Goal: Information Seeking & Learning: Learn about a topic

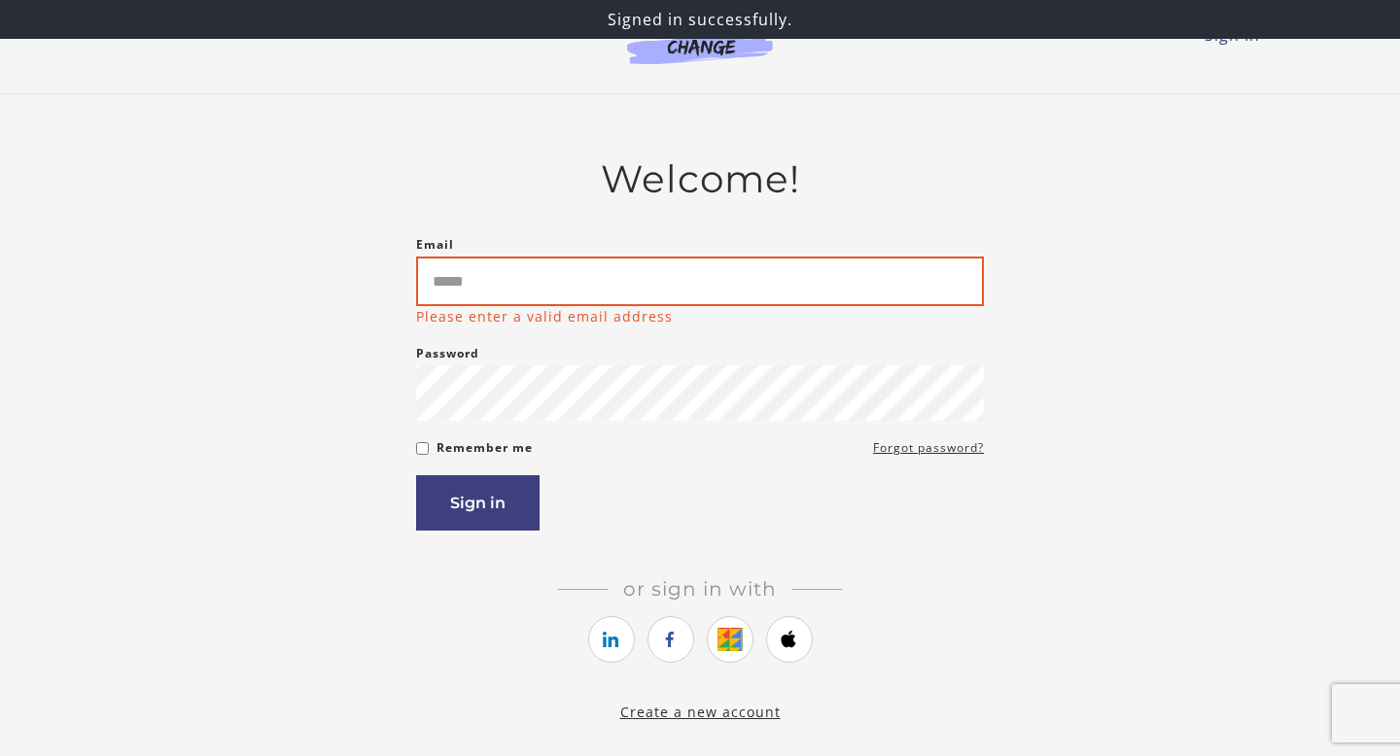
click at [458, 285] on input "Email" at bounding box center [700, 282] width 568 height 50
type input "**********"
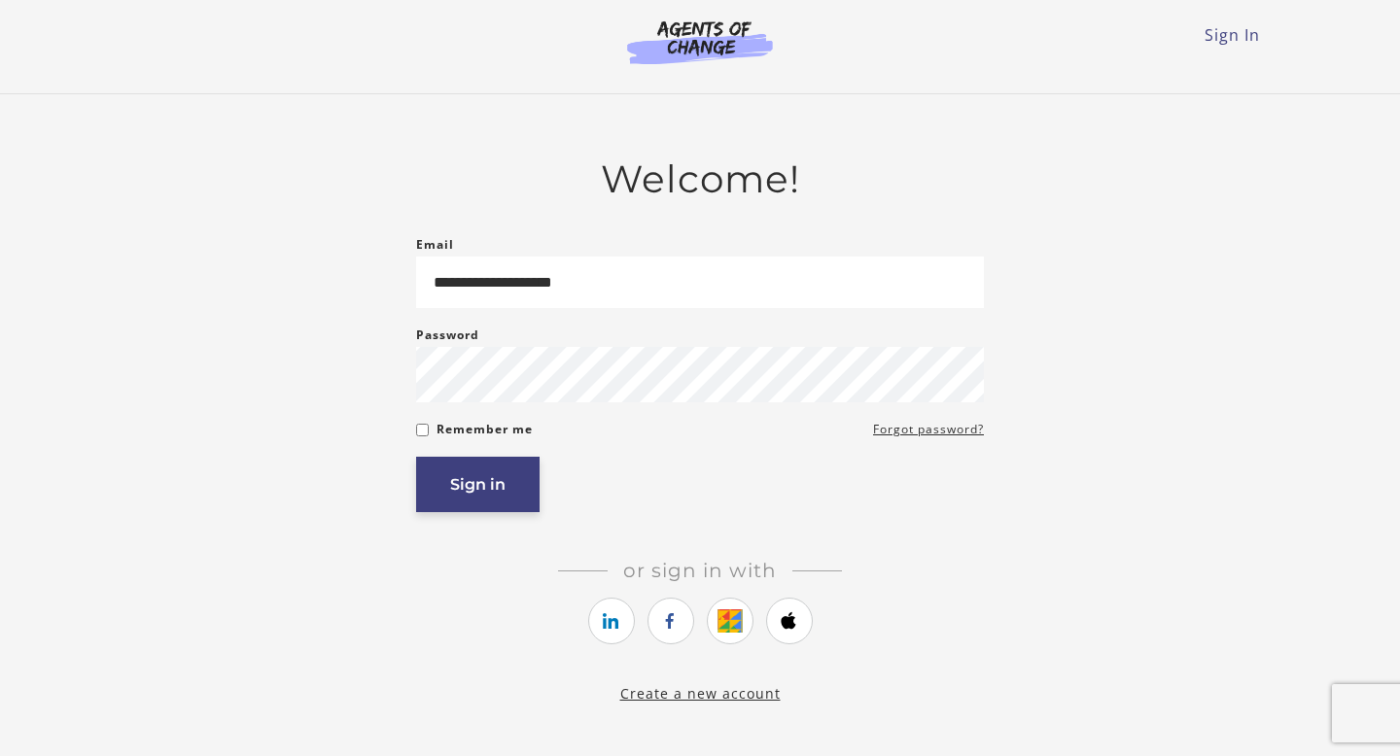
click at [474, 500] on button "Sign in" at bounding box center [477, 484] width 123 height 55
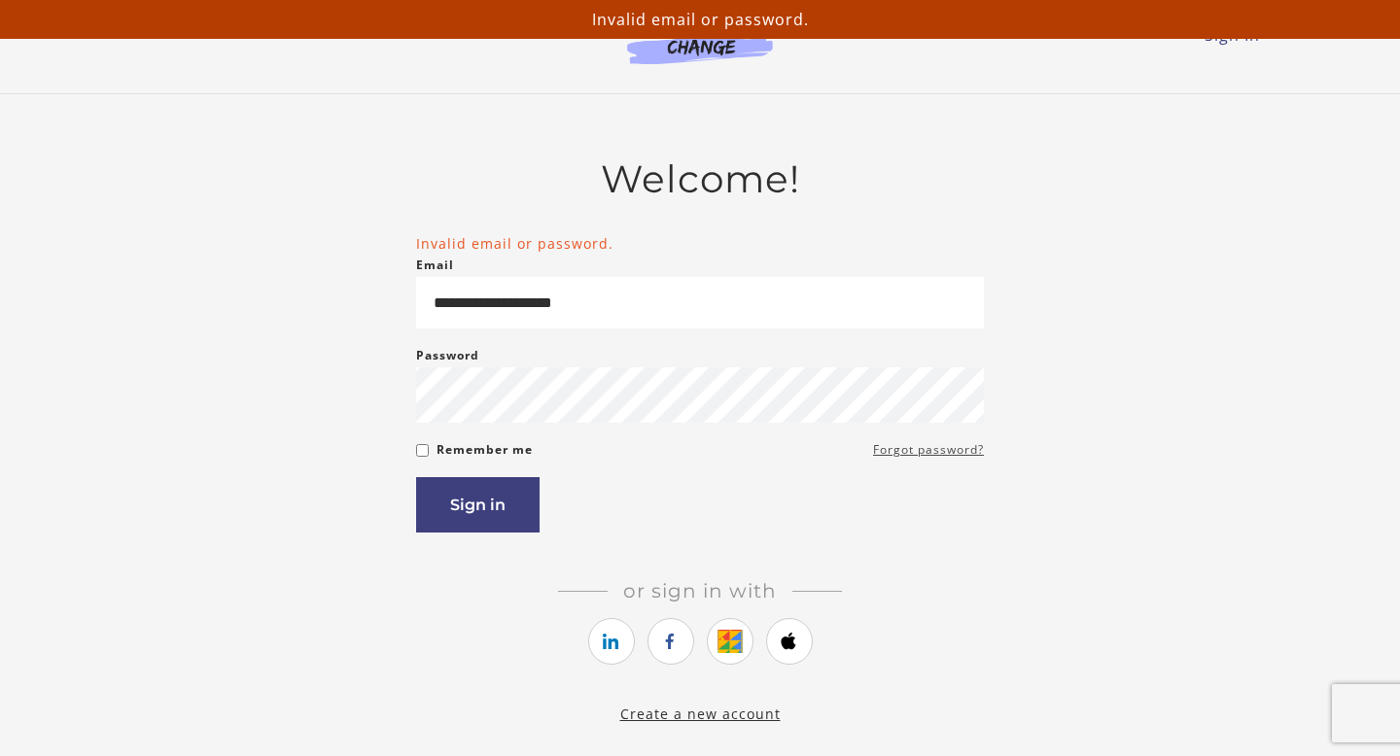
click at [901, 454] on link "Forgot password?" at bounding box center [928, 449] width 111 height 23
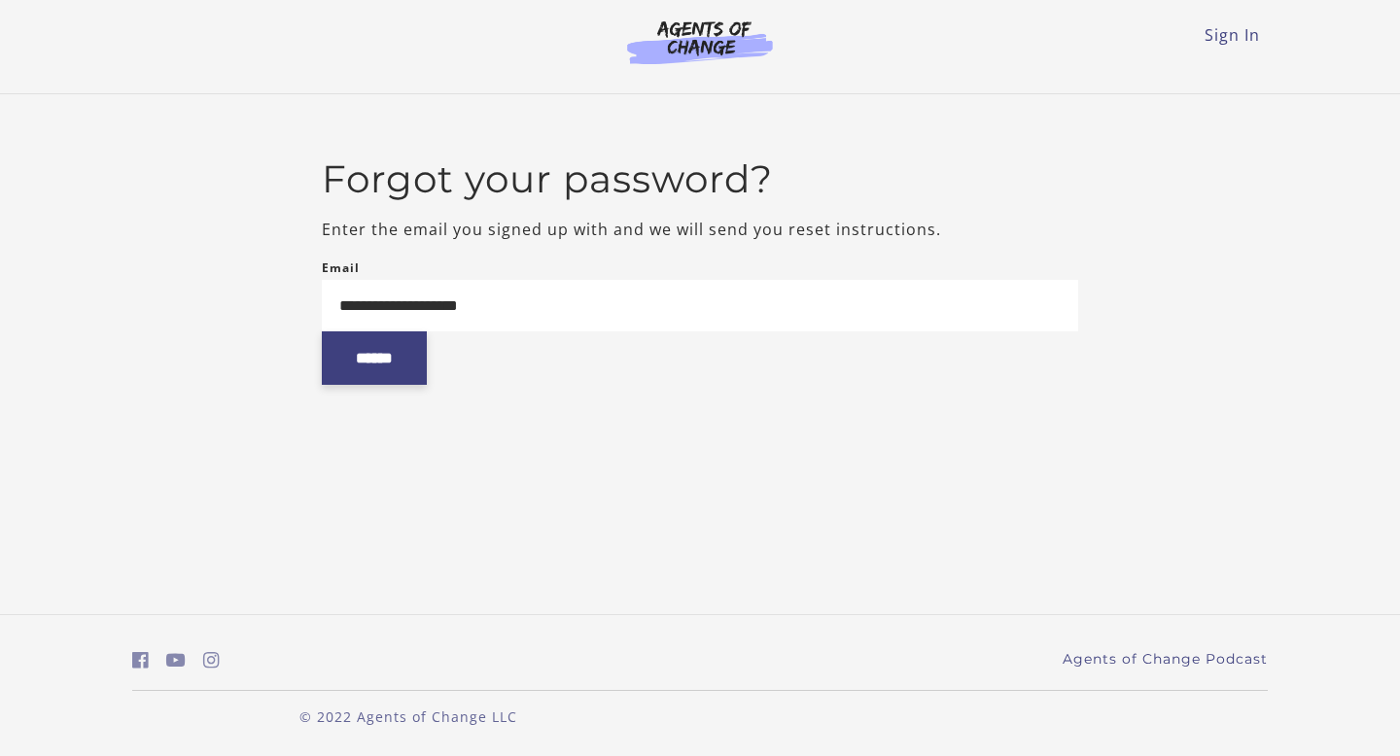
type input "**********"
click at [399, 372] on input "******" at bounding box center [374, 357] width 105 height 53
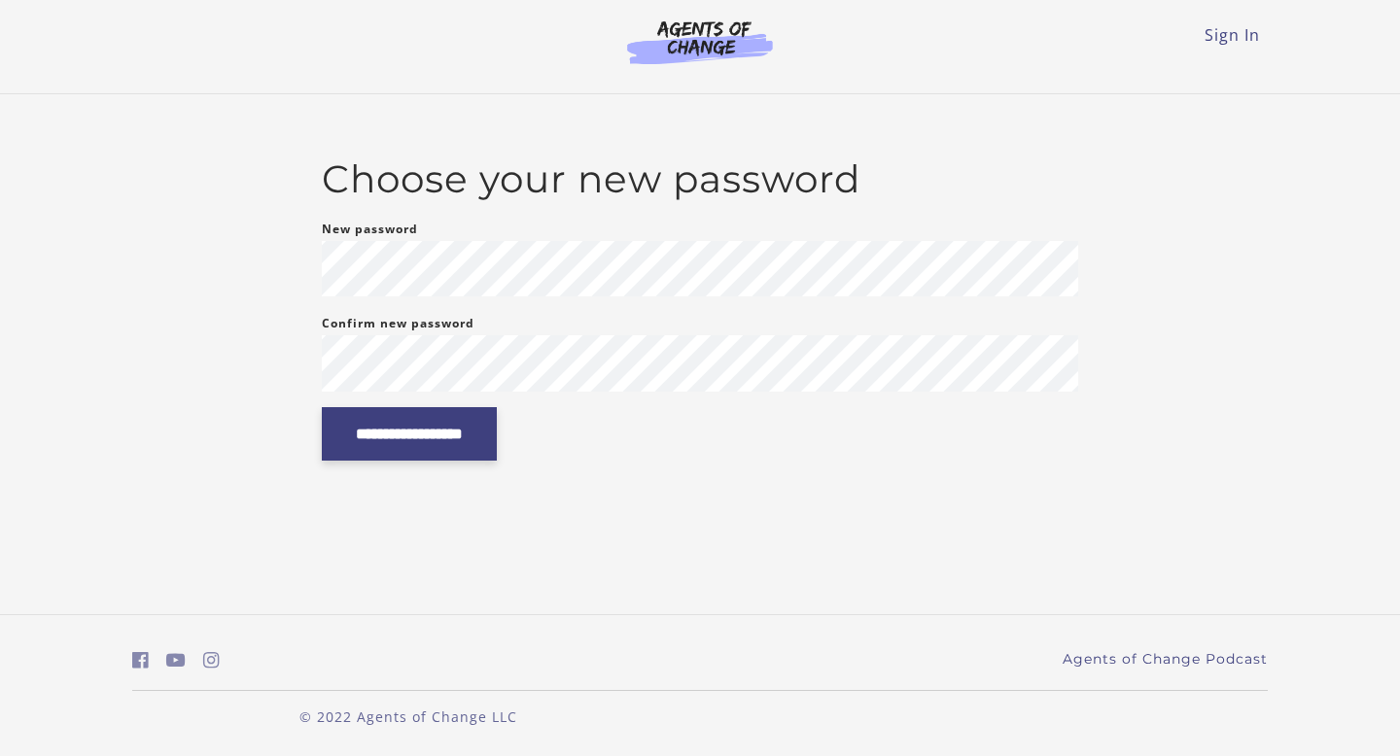
click at [371, 437] on input "**********" at bounding box center [409, 433] width 175 height 53
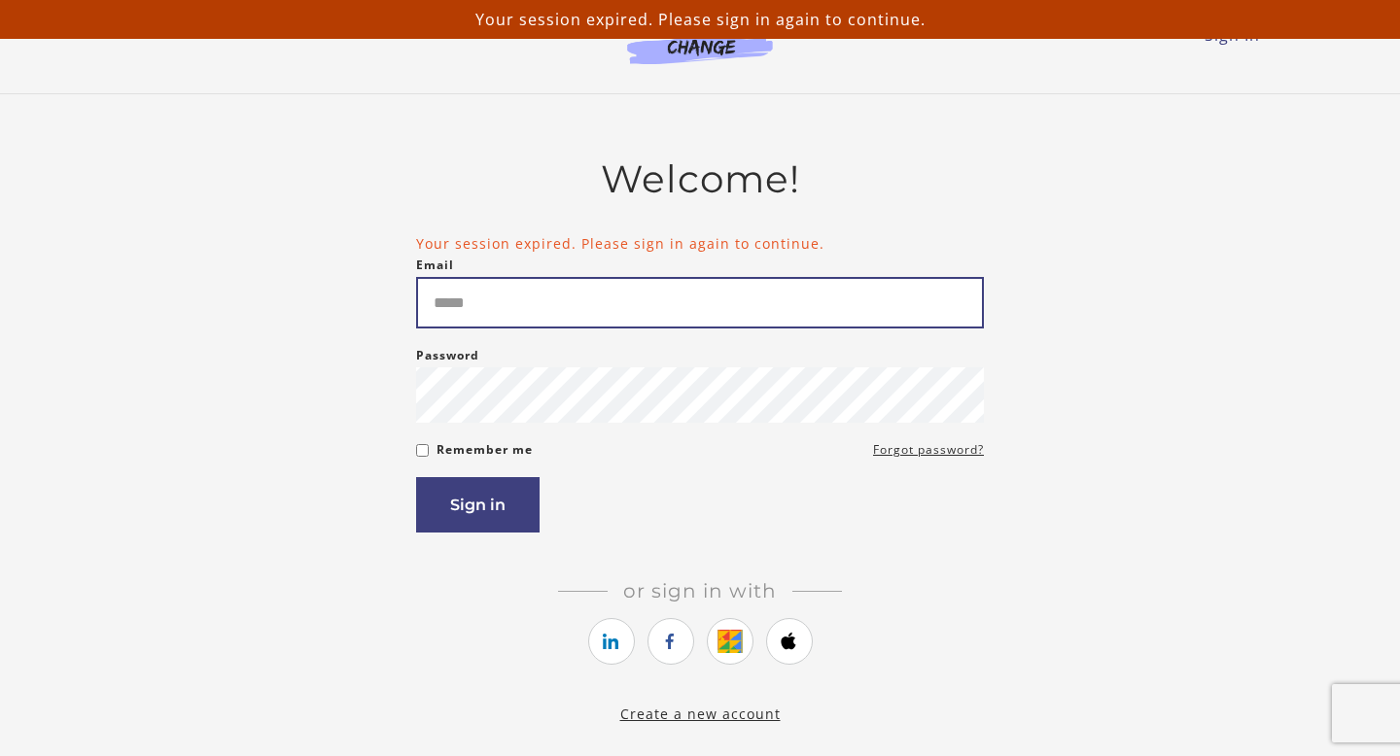
click at [560, 308] on input "Email" at bounding box center [700, 303] width 568 height 52
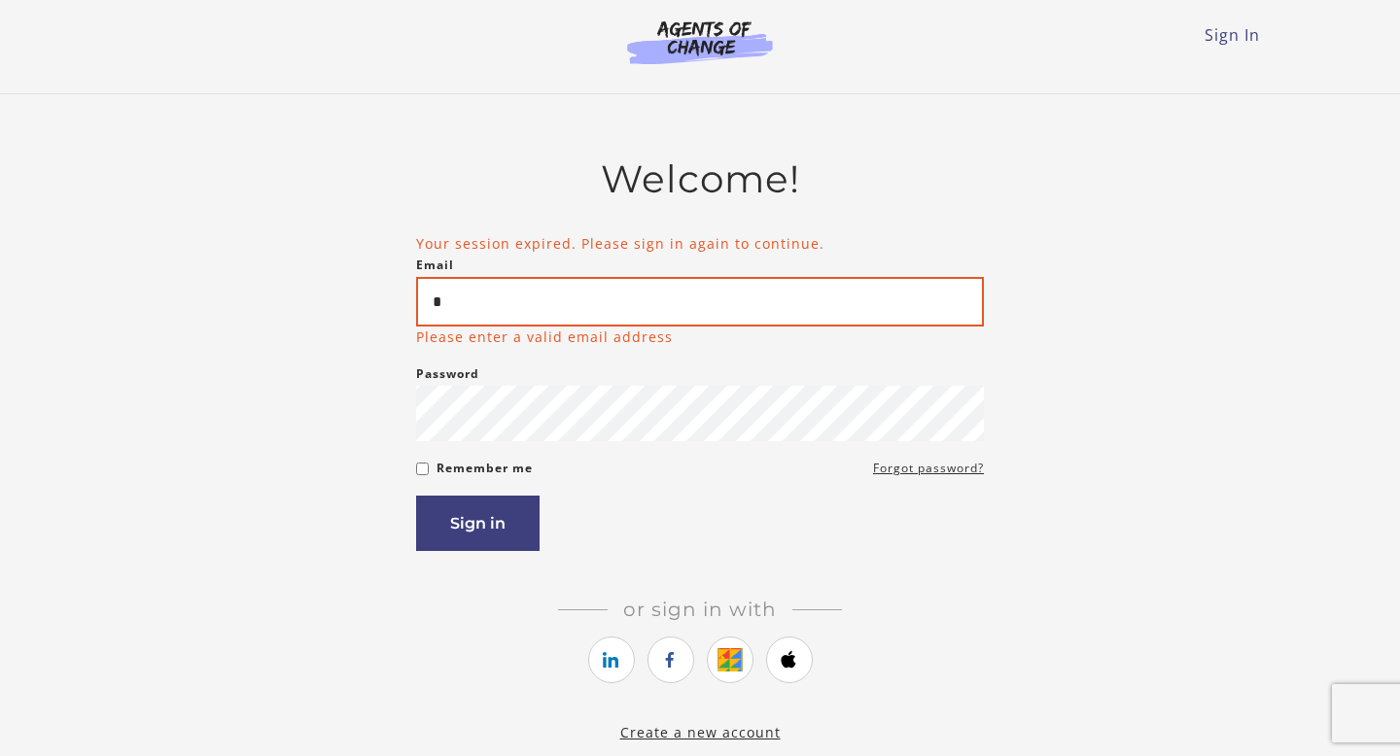
type input "**********"
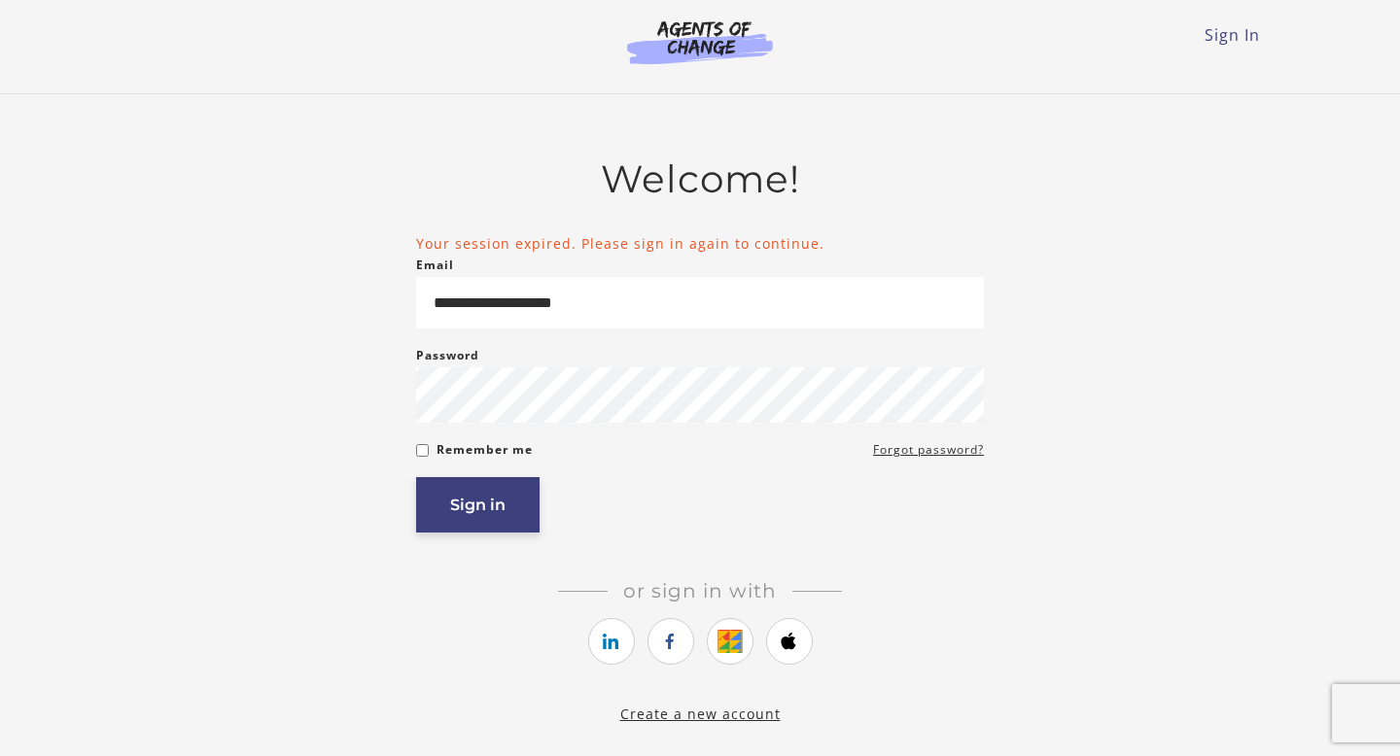
click at [484, 523] on button "Sign in" at bounding box center [477, 504] width 123 height 55
click at [483, 522] on button "Sign in" at bounding box center [477, 504] width 123 height 55
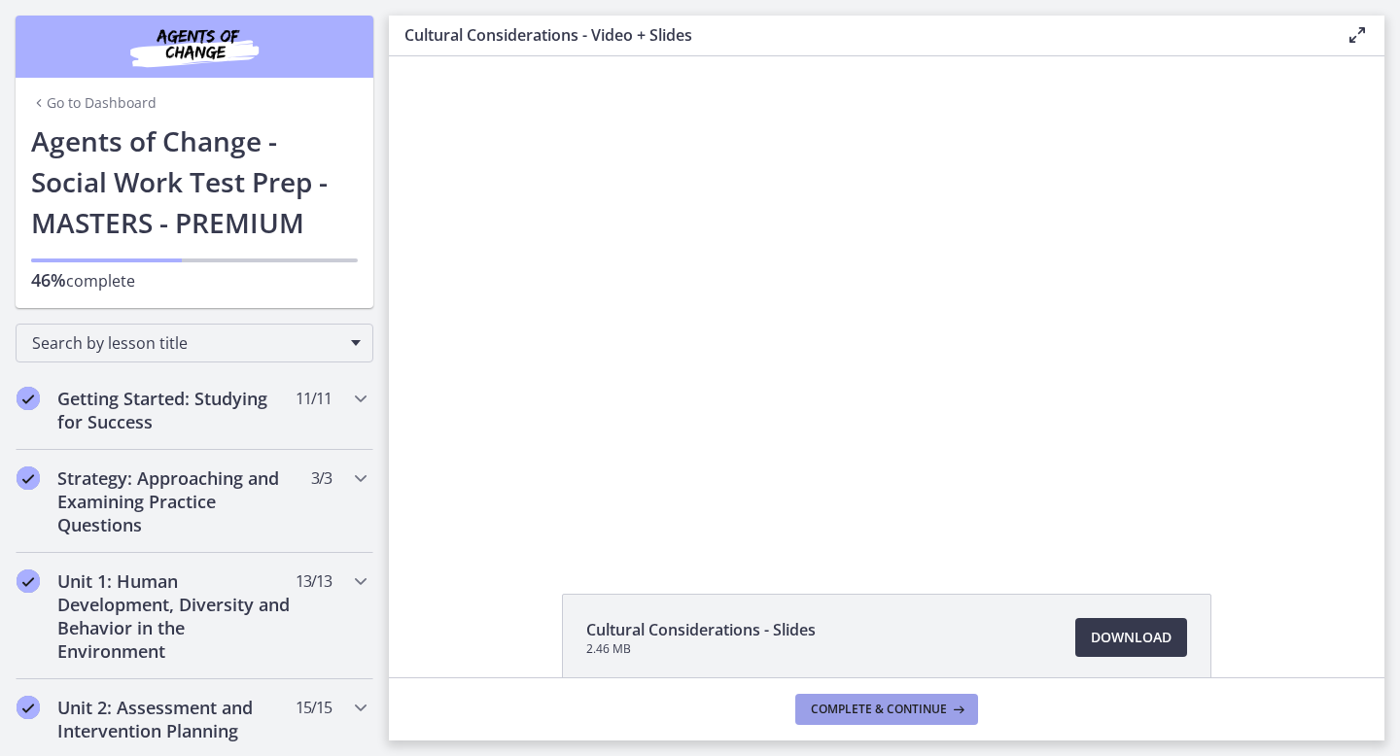
click at [917, 705] on span "Complete & continue" at bounding box center [879, 710] width 136 height 16
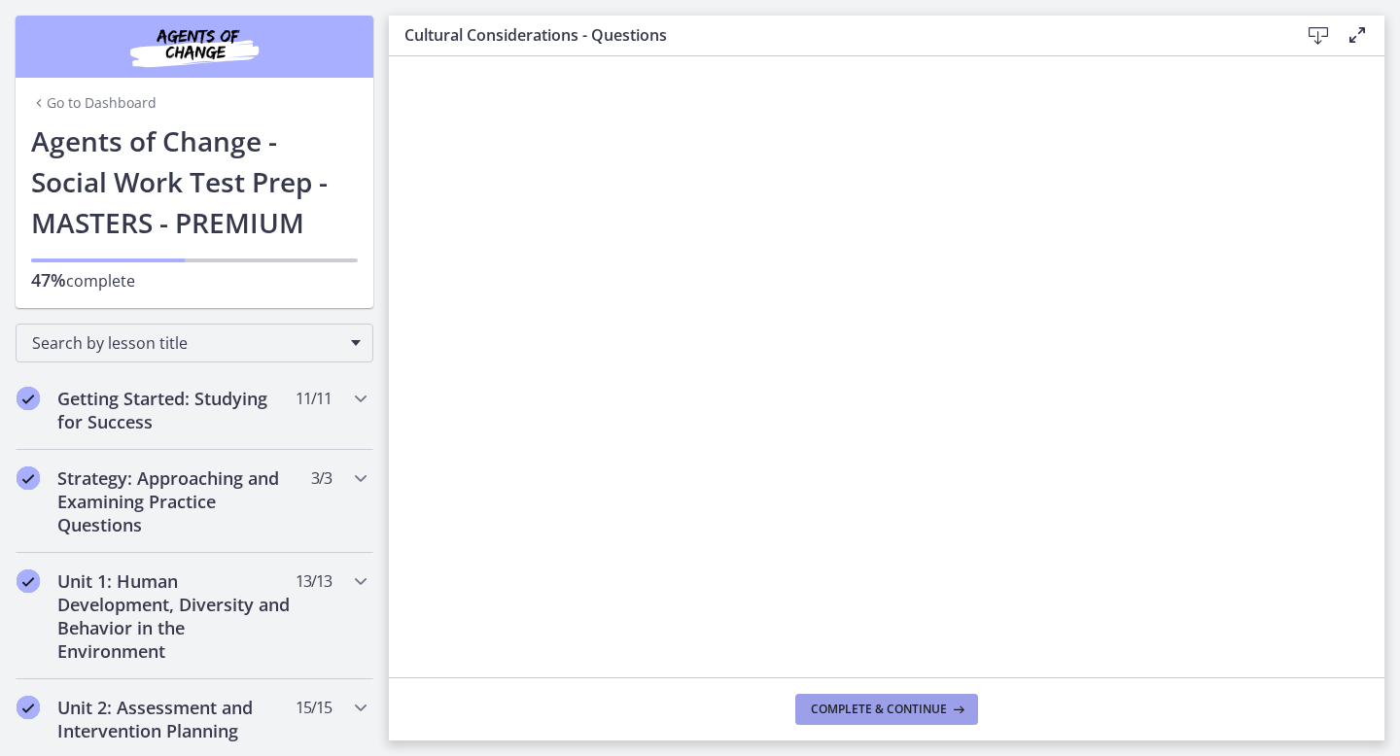
click at [915, 711] on span "Complete & continue" at bounding box center [879, 710] width 136 height 16
click at [904, 710] on span "Complete & continue" at bounding box center [879, 710] width 136 height 16
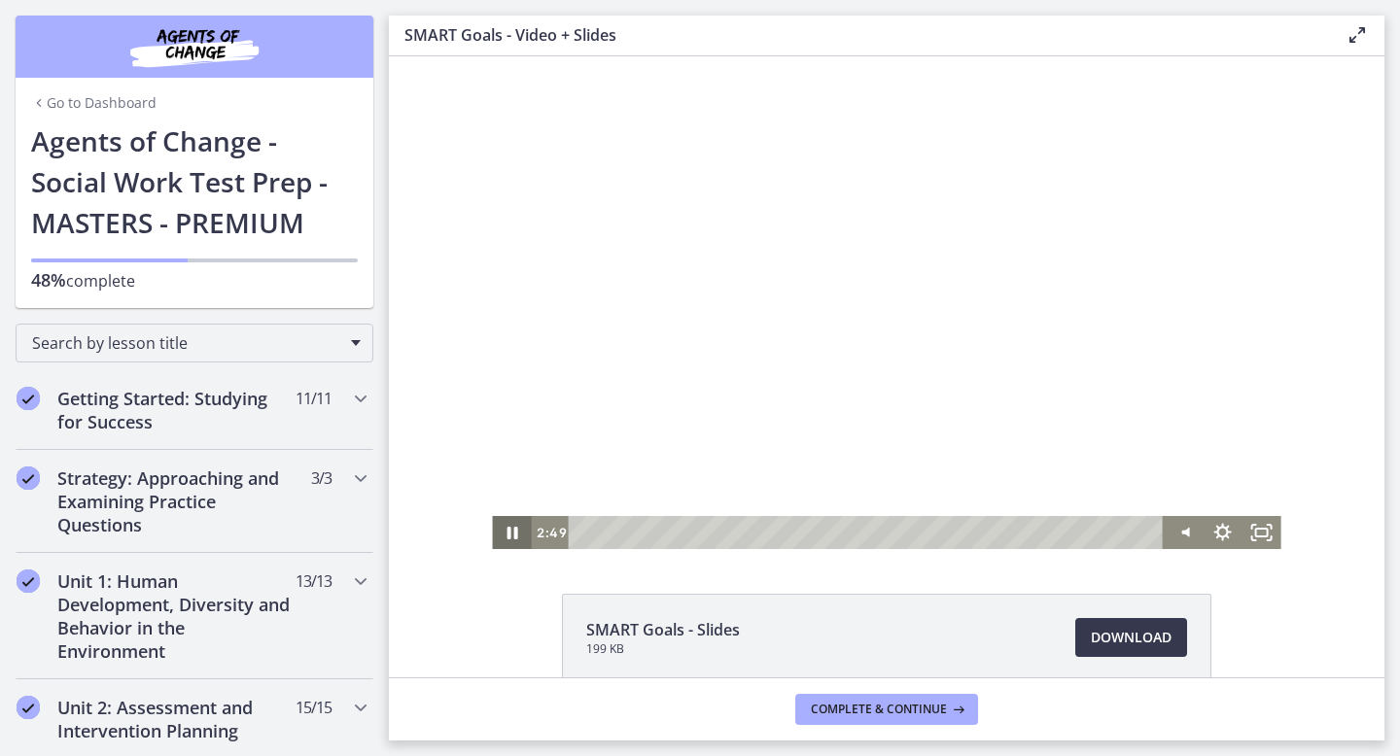
click at [512, 533] on icon "Pause" at bounding box center [511, 532] width 39 height 33
click at [518, 530] on icon "Play Video" at bounding box center [513, 533] width 47 height 40
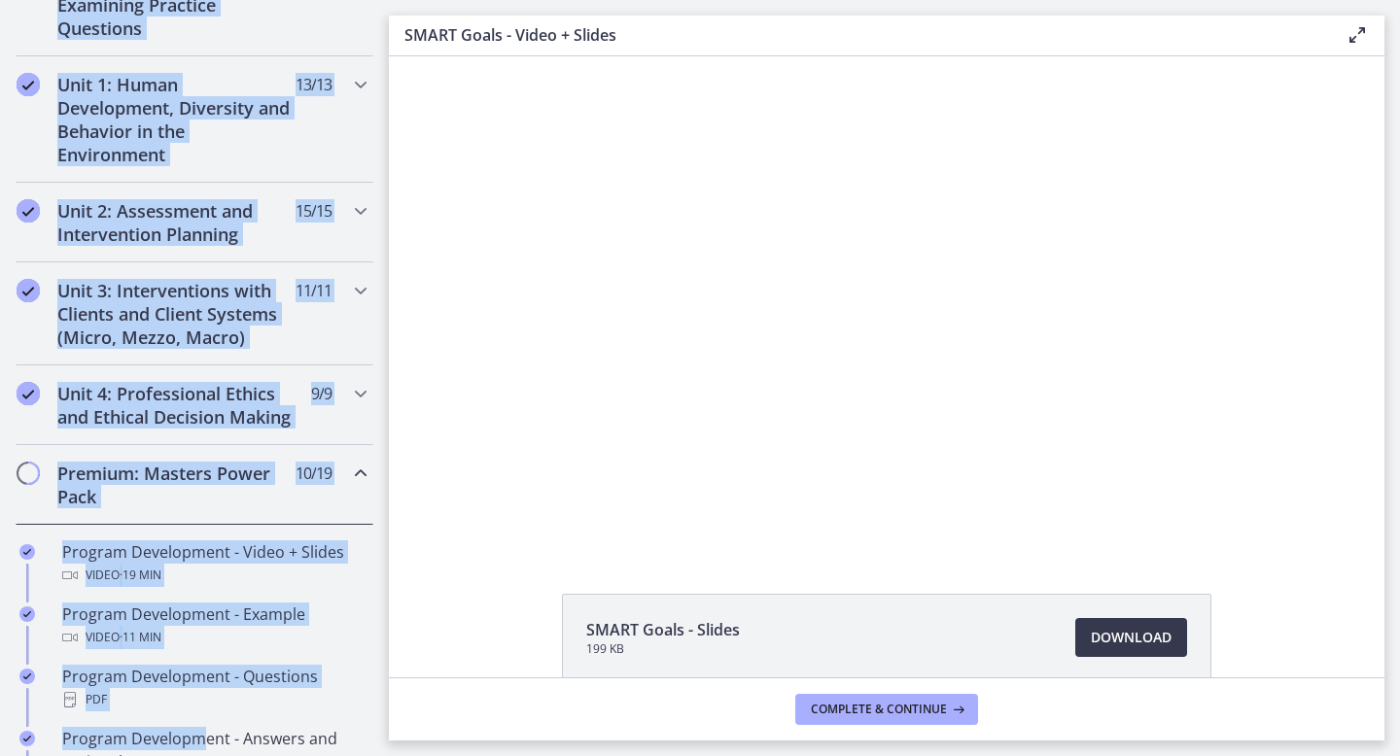
drag, startPoint x: 2, startPoint y: 373, endPoint x: 200, endPoint y: 755, distance: 430.4
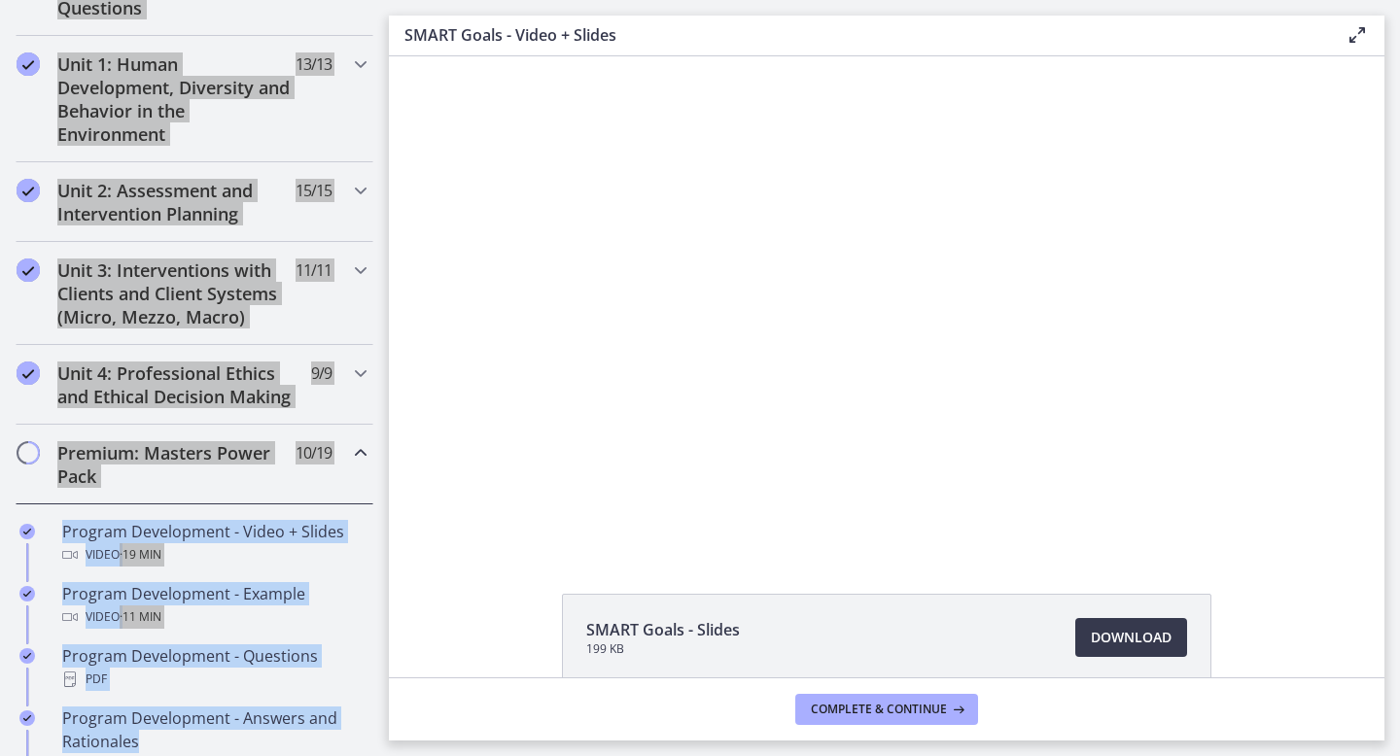
click at [426, 453] on div "Click for sound @keyframes VOLUME_SMALL_WAVE_FLASH { 0% { opacity: 0; } 33% { o…" at bounding box center [886, 302] width 995 height 493
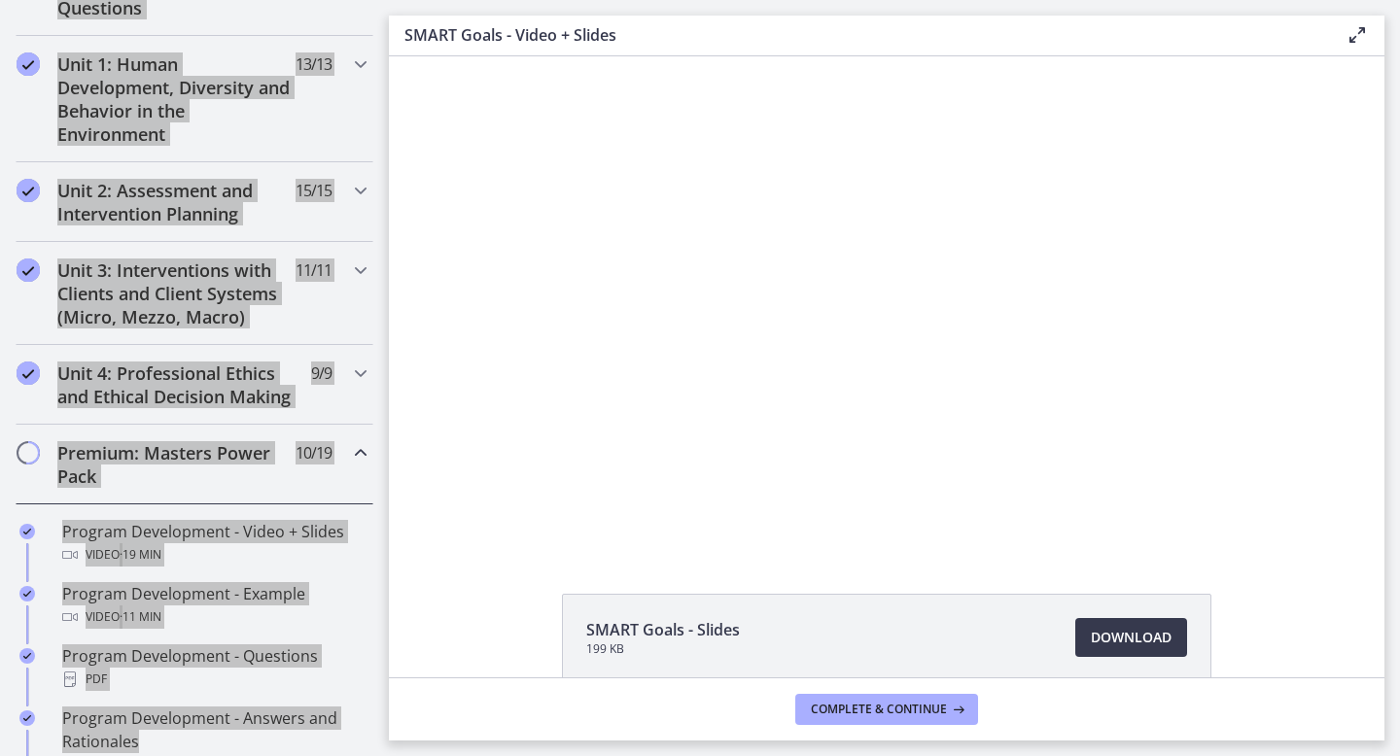
click at [421, 415] on div "Click for sound @keyframes VOLUME_SMALL_WAVE_FLASH { 0% { opacity: 0; } 33% { o…" at bounding box center [886, 302] width 995 height 493
click at [418, 519] on div "Click for sound @keyframes VOLUME_SMALL_WAVE_FLASH { 0% { opacity: 0; } 33% { o…" at bounding box center [886, 302] width 995 height 493
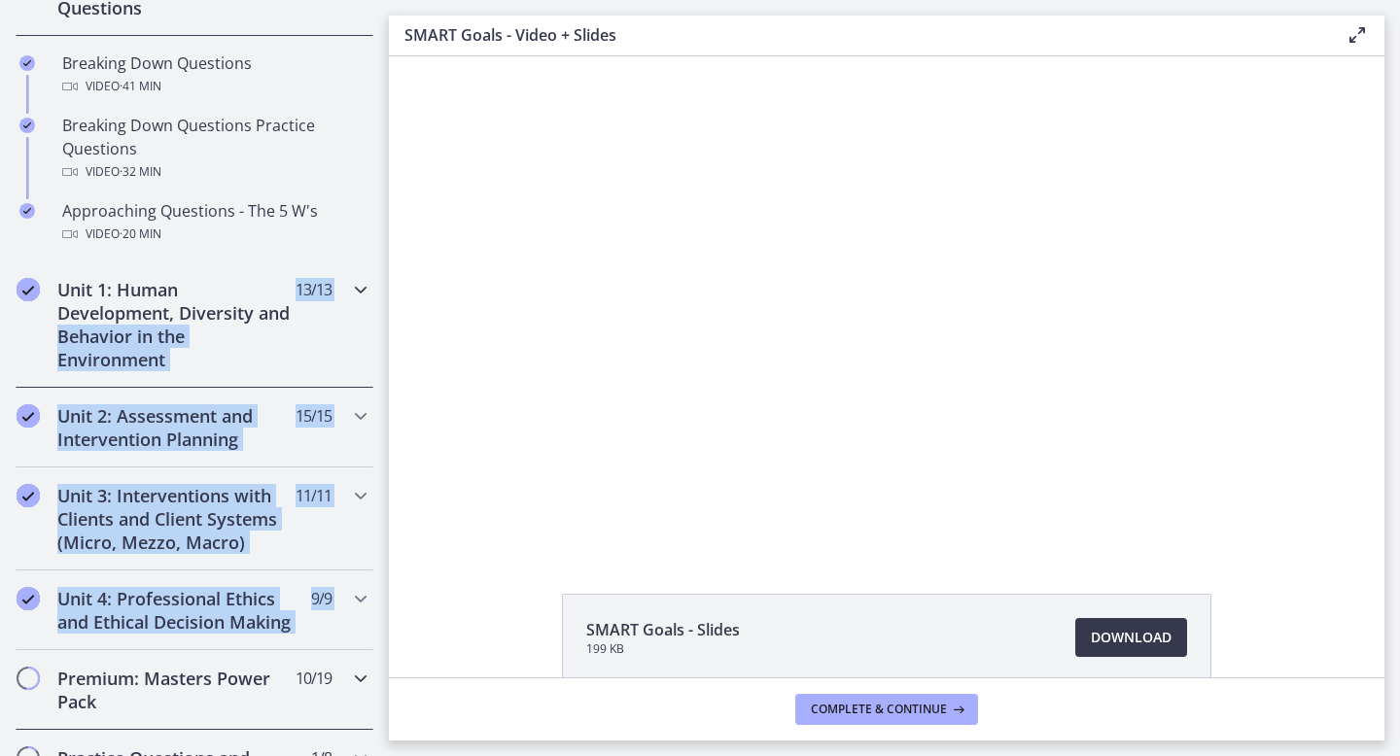
drag, startPoint x: 383, startPoint y: 306, endPoint x: 374, endPoint y: 655, distance: 349.0
click at [374, 655] on div "Getting Started: Studying for Success 11 / 11 Completed Welcome to Agents of Ch…" at bounding box center [194, 598] width 389 height 1491
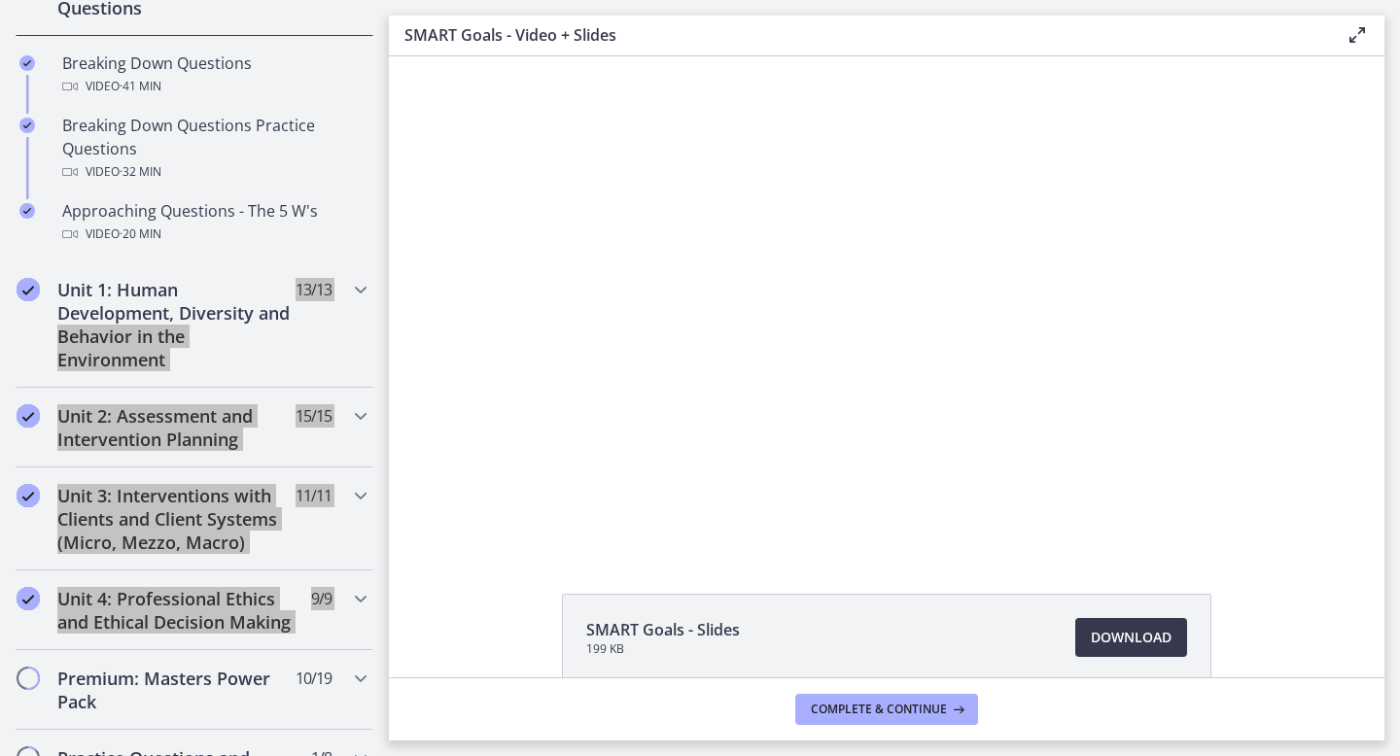
click at [422, 130] on div "Click for sound @keyframes VOLUME_SMALL_WAVE_FLASH { 0% { opacity: 0; } 33% { o…" at bounding box center [886, 302] width 995 height 493
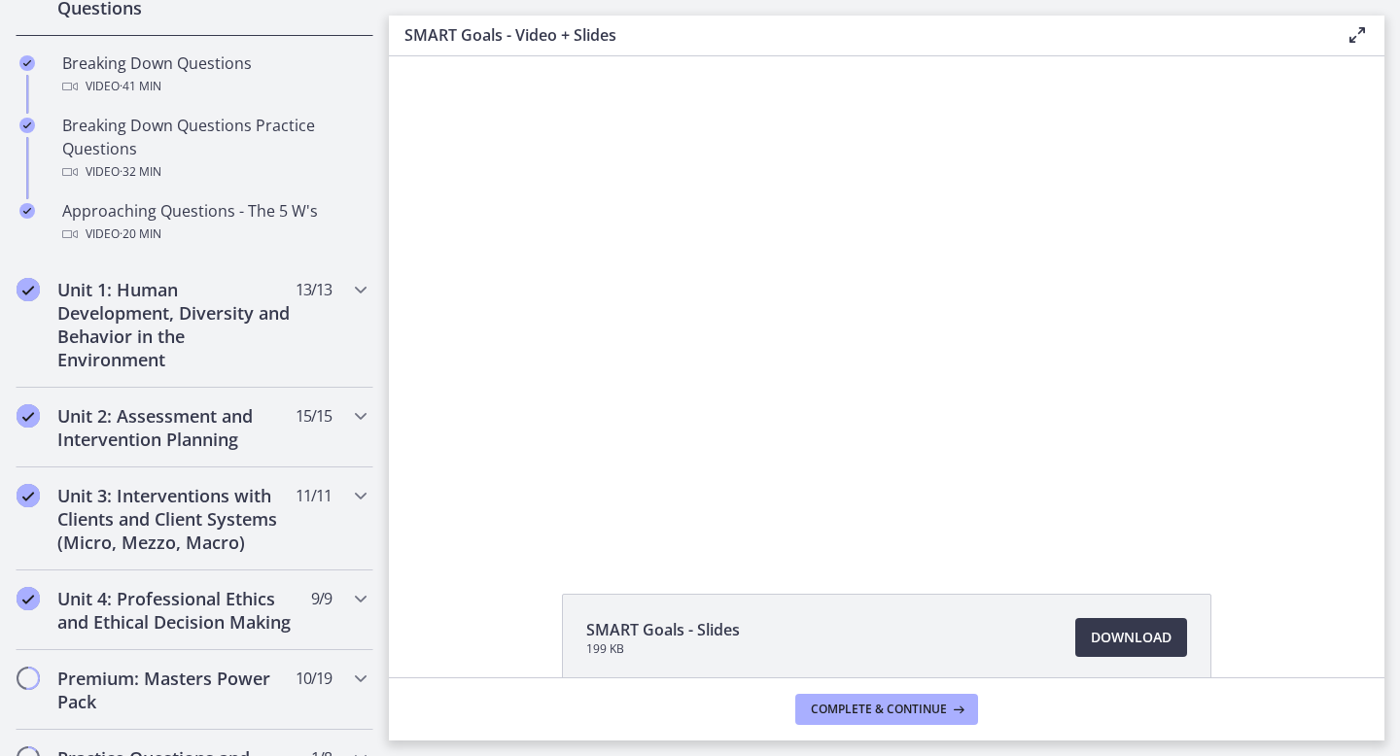
click at [426, 616] on div "SMART Goals - Slides 199 KB Download Opens in a new window" at bounding box center [886, 684] width 995 height 181
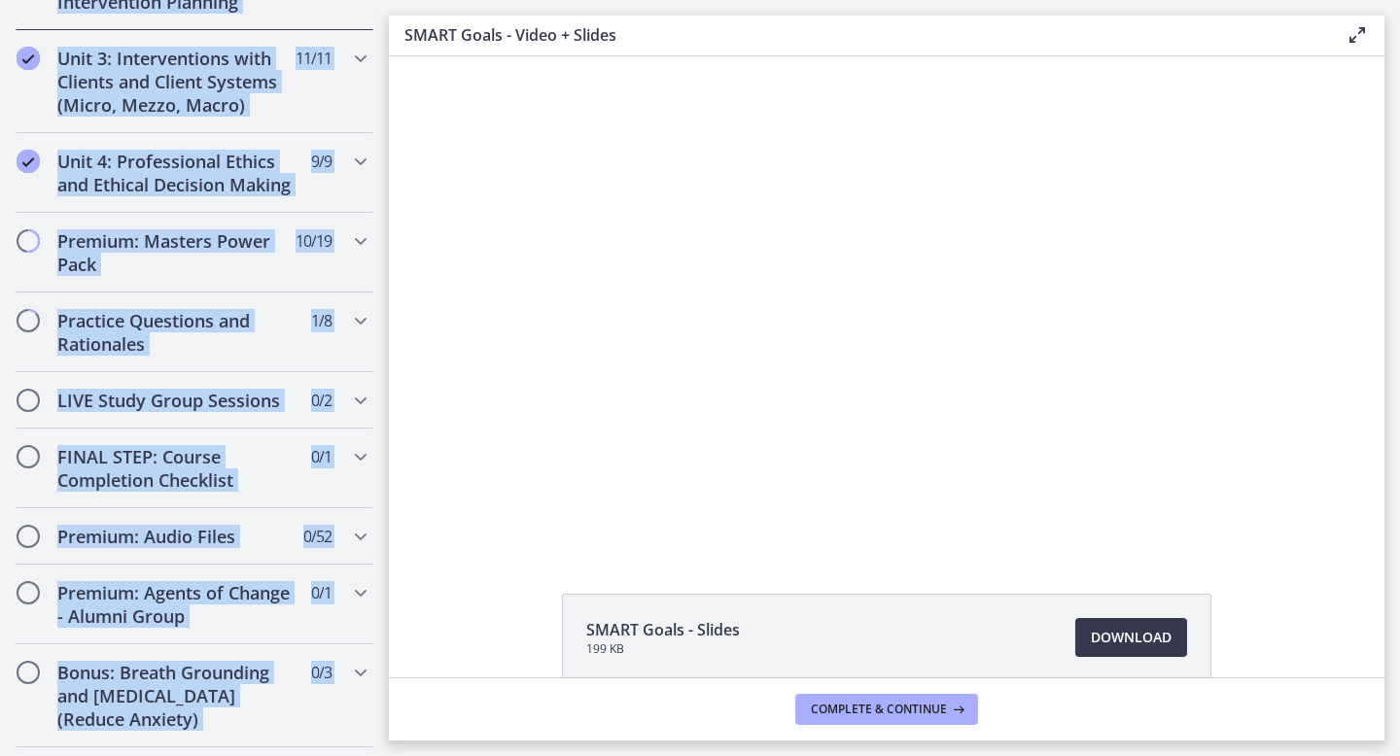
drag, startPoint x: 0, startPoint y: 441, endPoint x: 306, endPoint y: 754, distance: 437.8
click at [306, 754] on div "Getting Started: Studying for Success 11 / 11 Completed Welcome to Agents of Ch…" at bounding box center [194, 161] width 389 height 1491
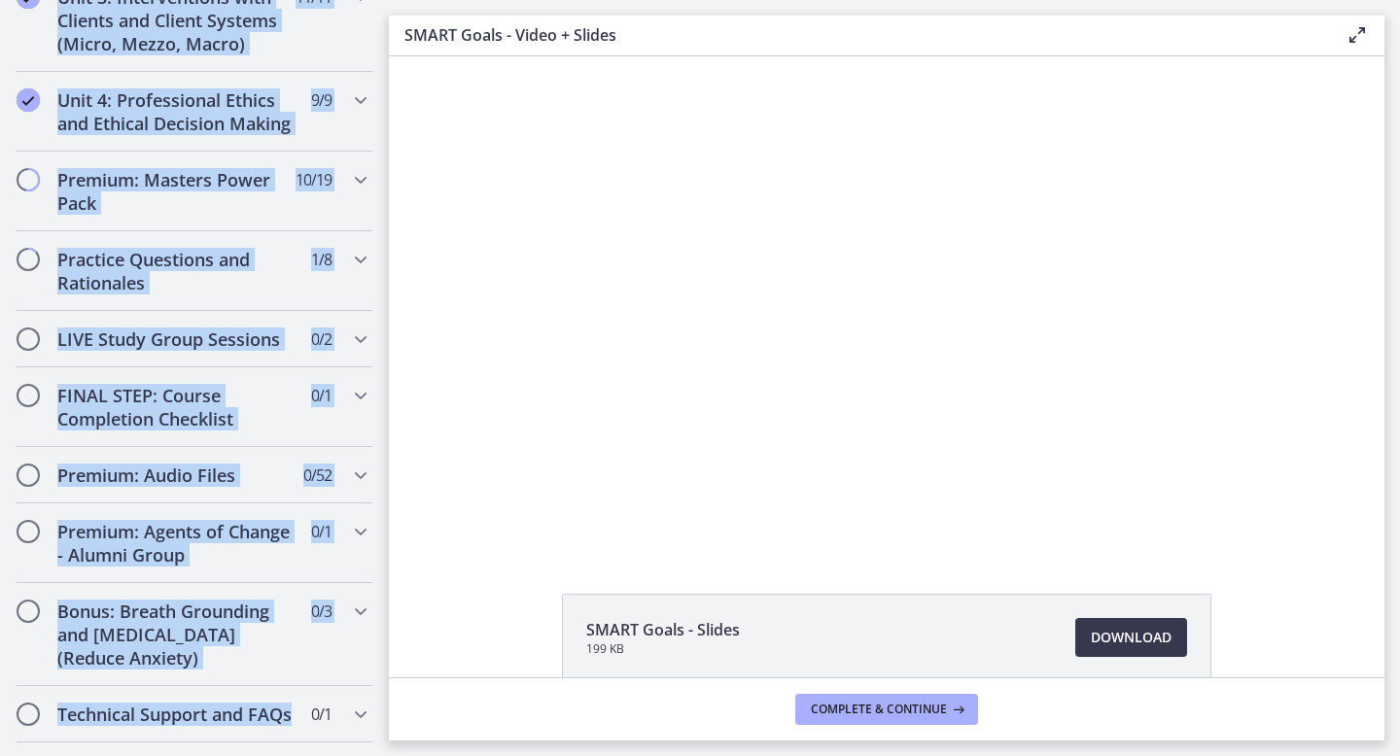
scroll to position [1019, 0]
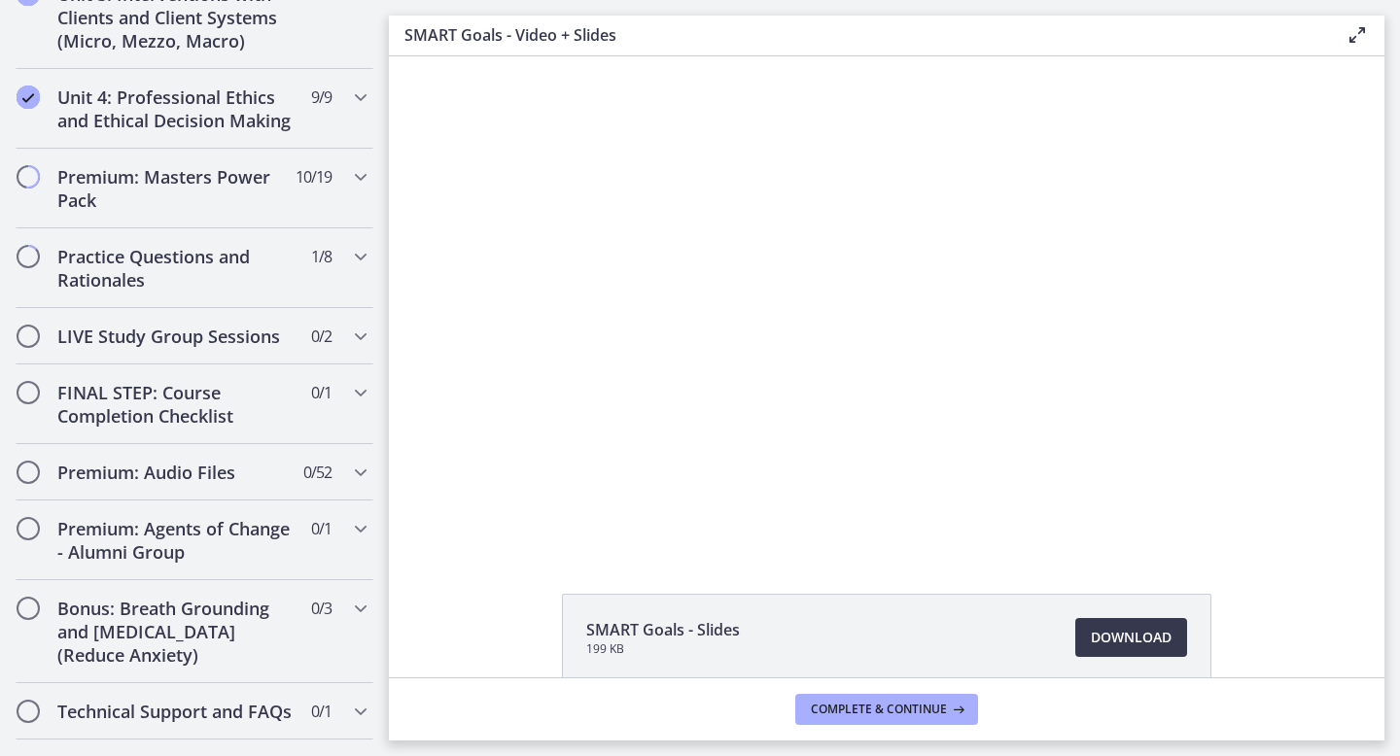
click at [427, 565] on div "SMART Goals - Slides 199 KB Download Opens in a new window" at bounding box center [886, 366] width 995 height 621
click at [314, 190] on div "Premium: Masters Power Pack 10 / 19 Completed" at bounding box center [195, 189] width 358 height 80
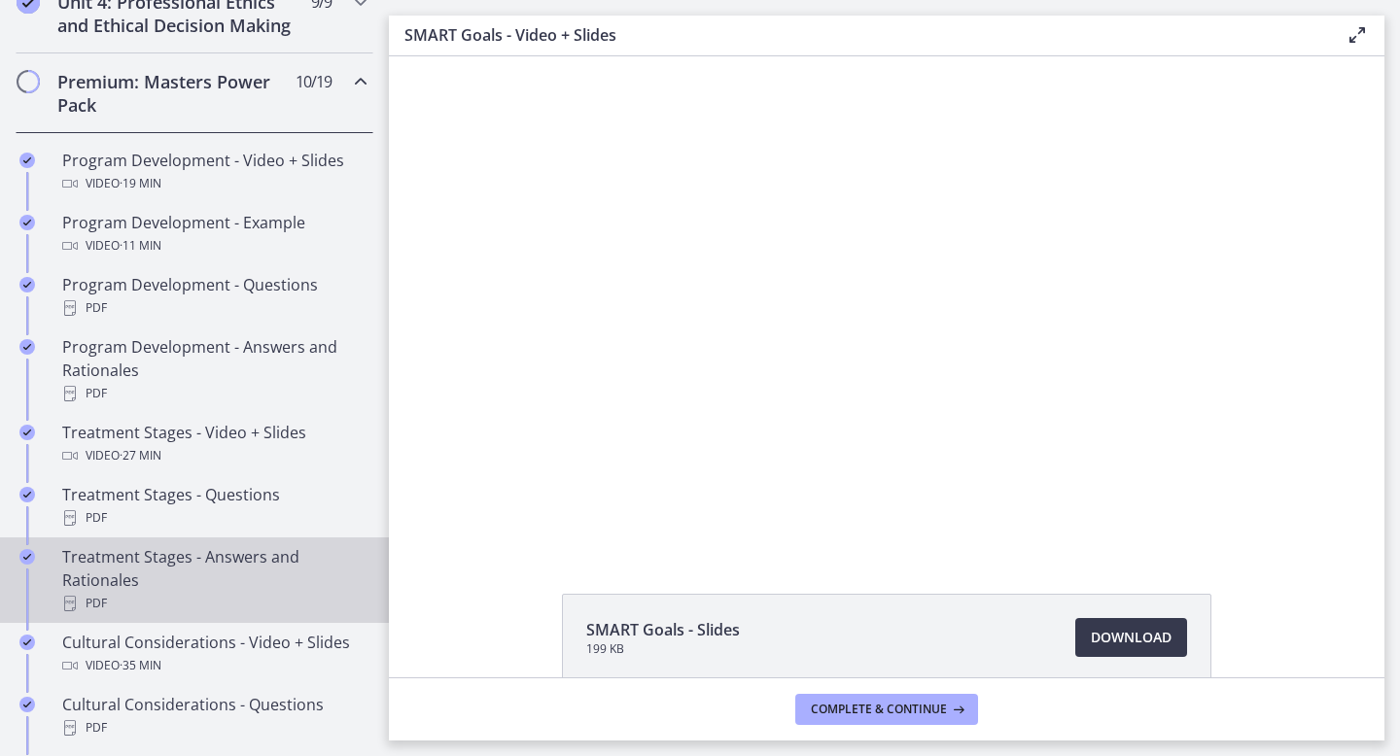
scroll to position [919, 0]
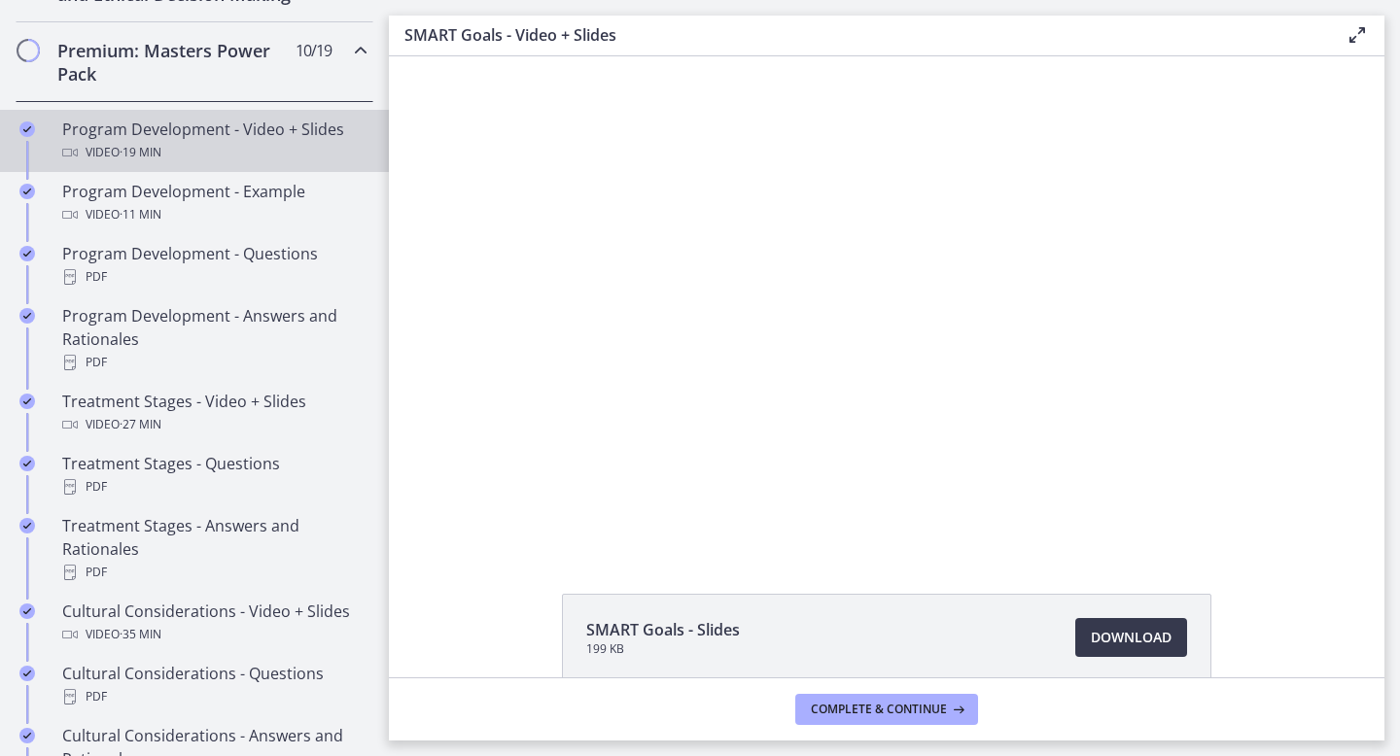
click at [47, 114] on link "Program Development - Video + Slides Video · 19 min" at bounding box center [194, 141] width 389 height 62
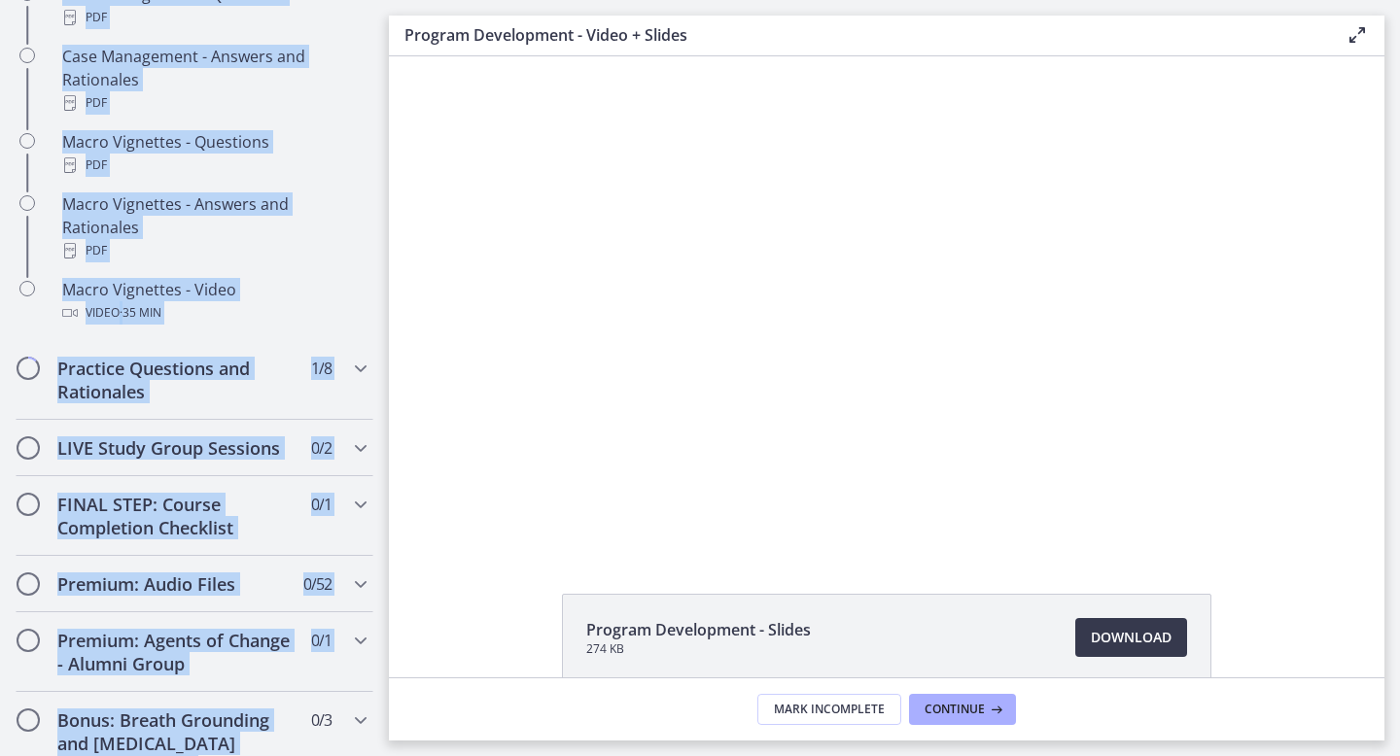
scroll to position [2118, 0]
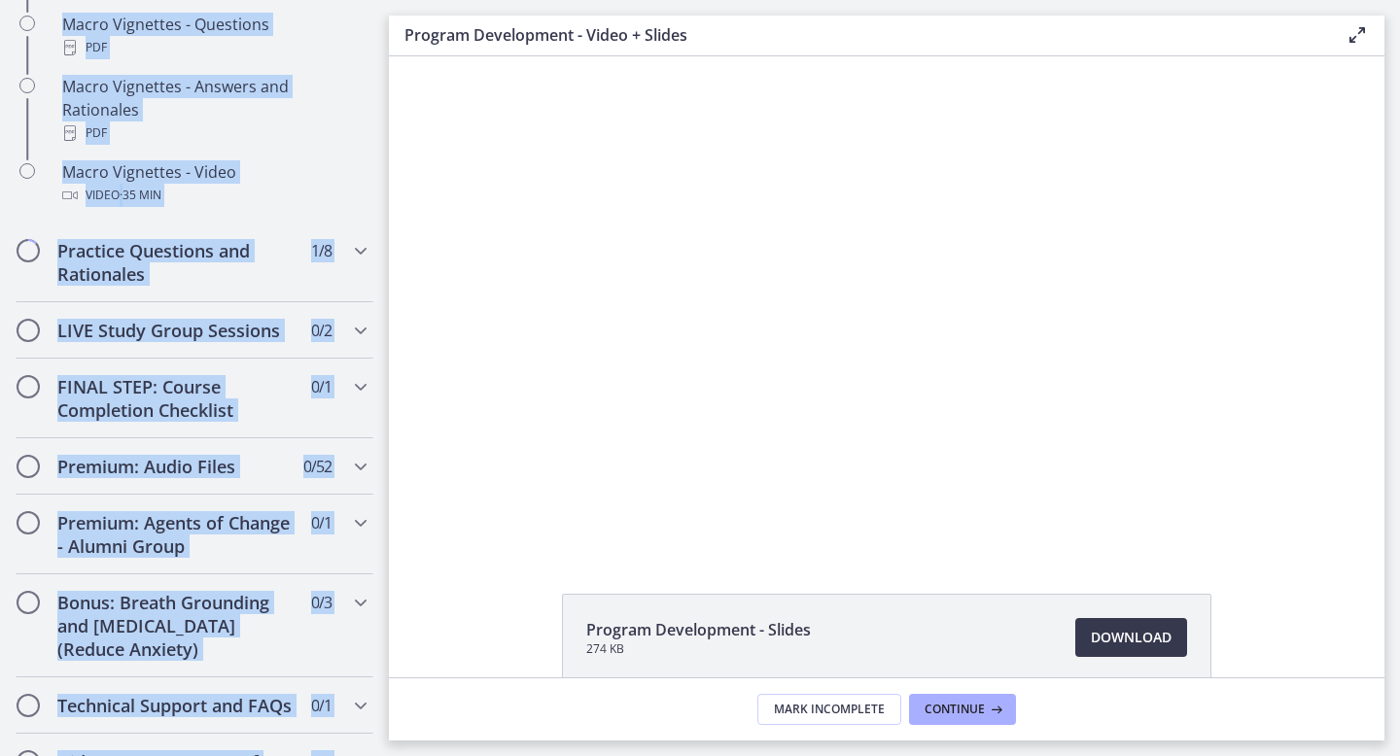
drag, startPoint x: 52, startPoint y: 44, endPoint x: 367, endPoint y: 755, distance: 778.0
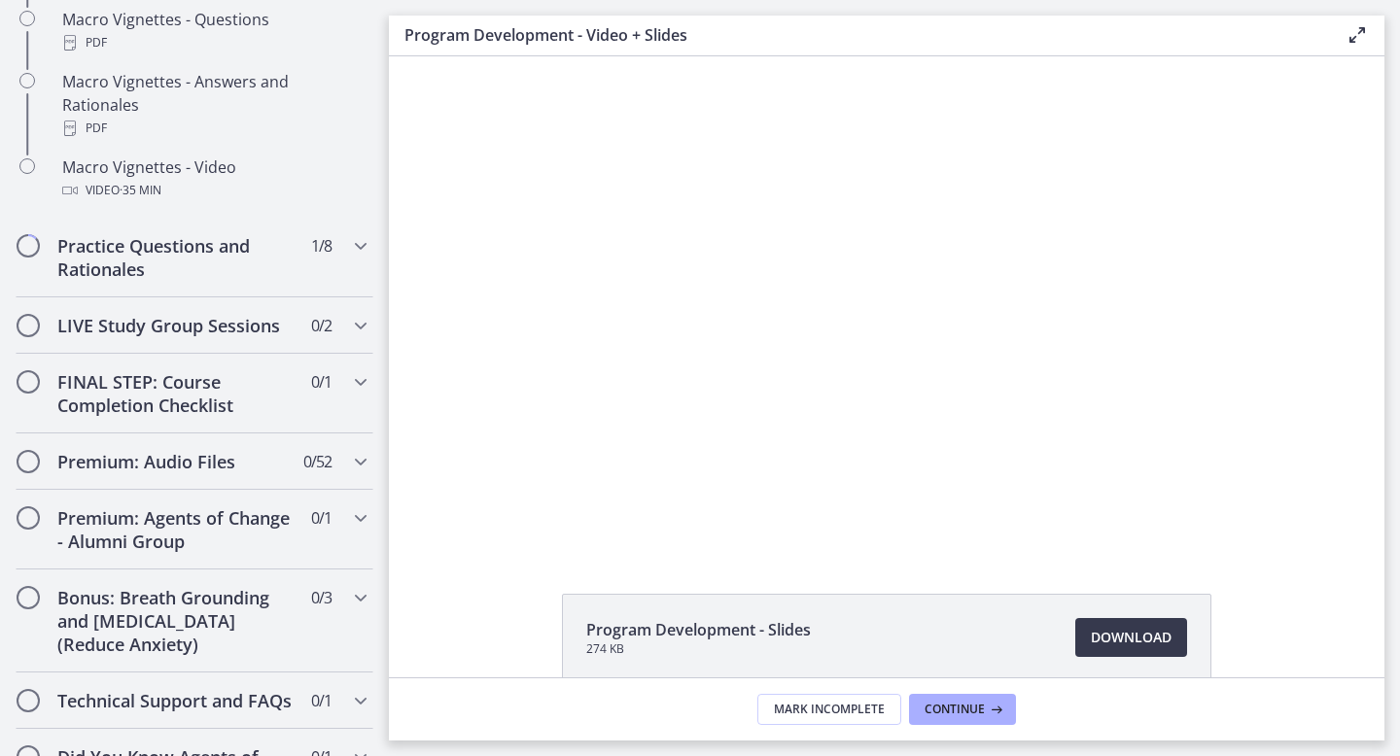
click at [433, 625] on div "Program Development - Slides 274 KB Download Opens in a new window" at bounding box center [886, 684] width 995 height 181
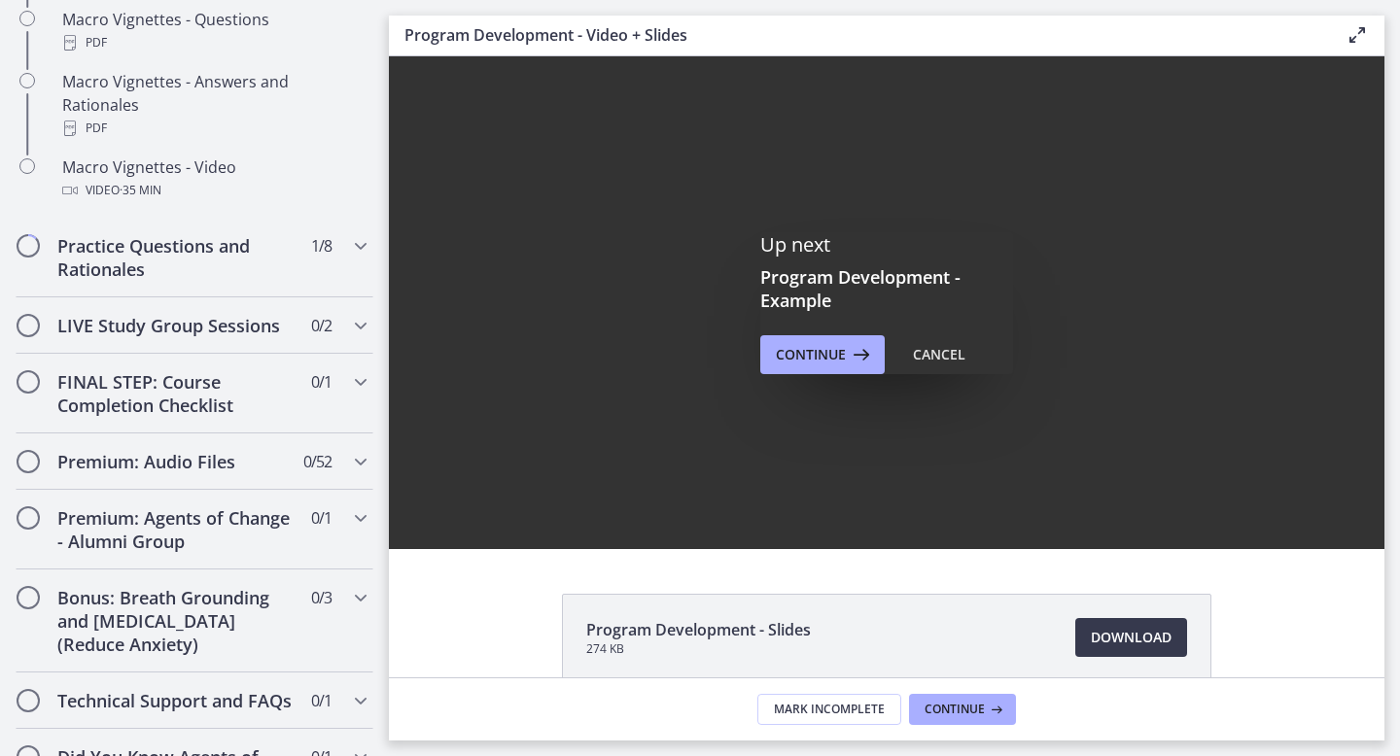
scroll to position [0, 0]
click at [822, 361] on span "Continue" at bounding box center [811, 354] width 70 height 23
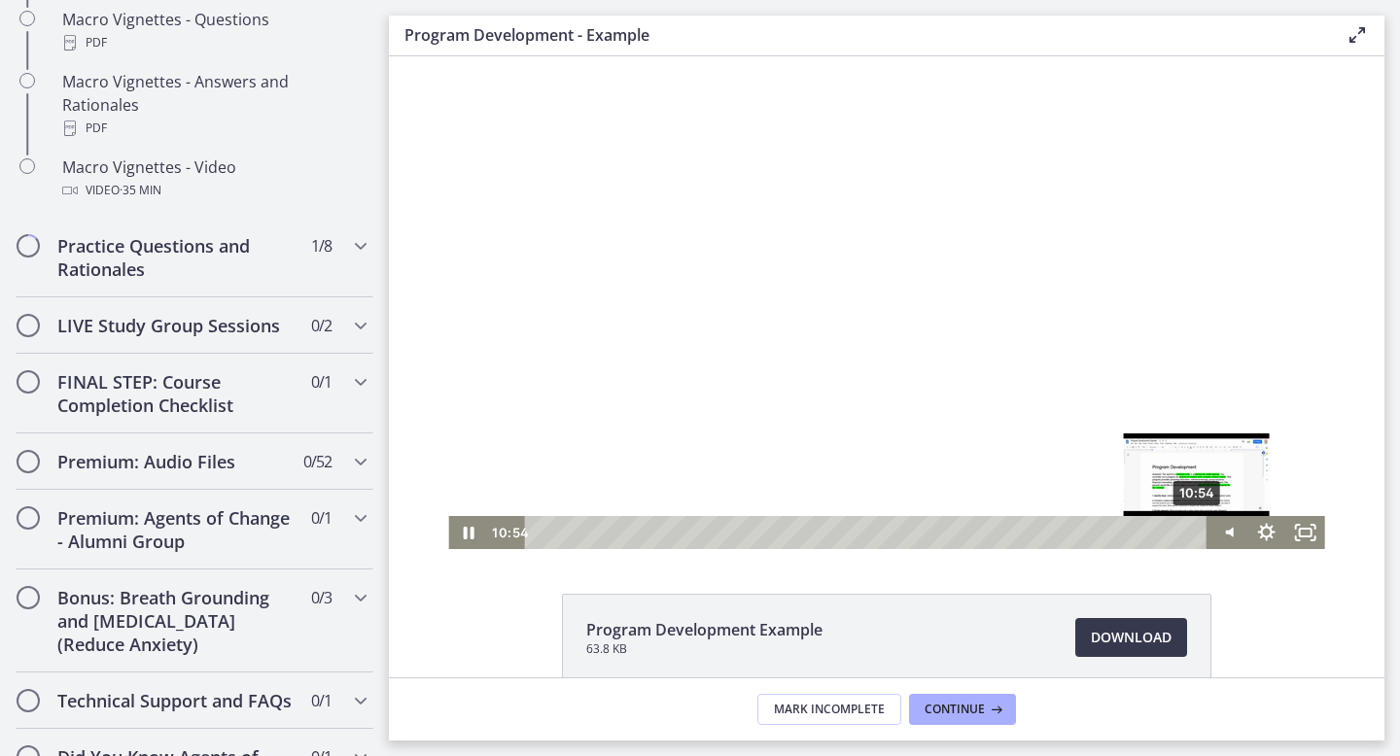
click at [1197, 535] on div "10:54" at bounding box center [868, 532] width 659 height 33
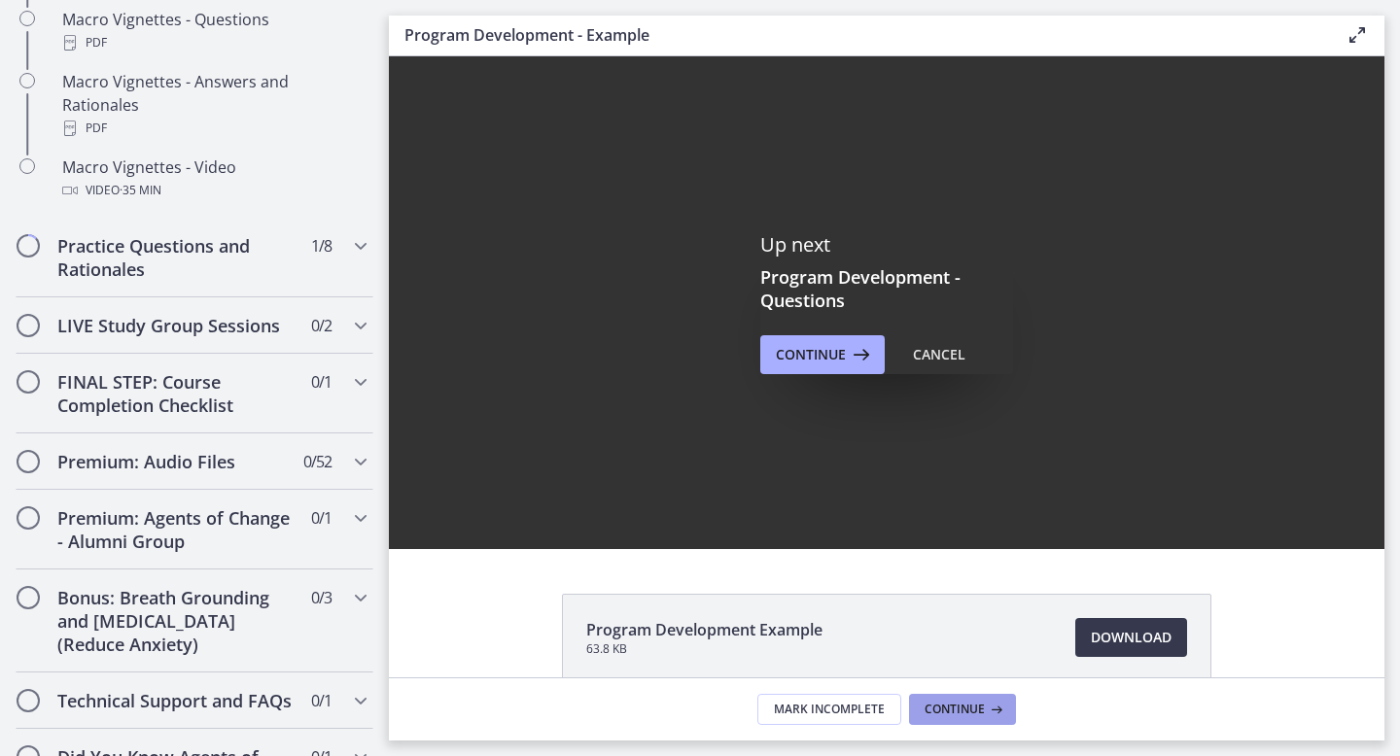
click at [972, 710] on span "Continue" at bounding box center [954, 710] width 60 height 16
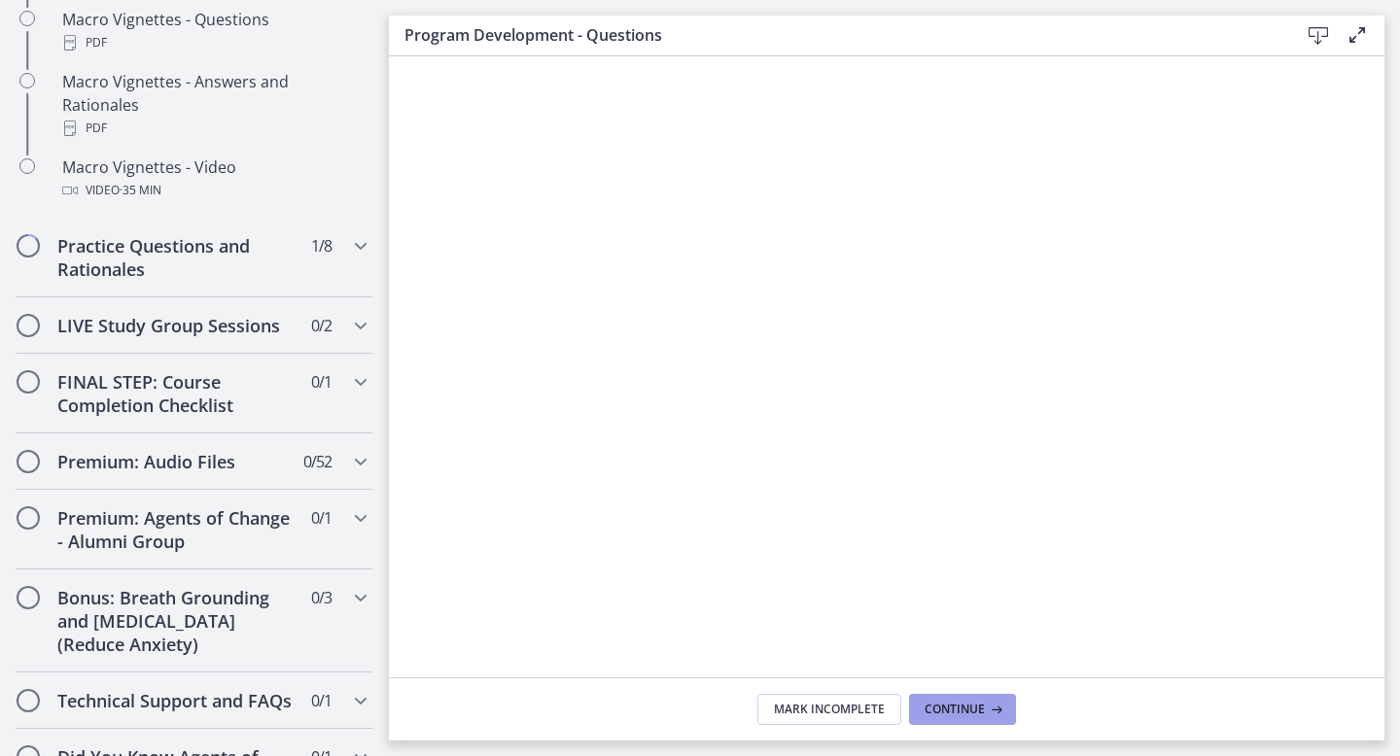
click at [962, 708] on span "Continue" at bounding box center [954, 710] width 60 height 16
click at [966, 709] on span "Continue" at bounding box center [954, 710] width 60 height 16
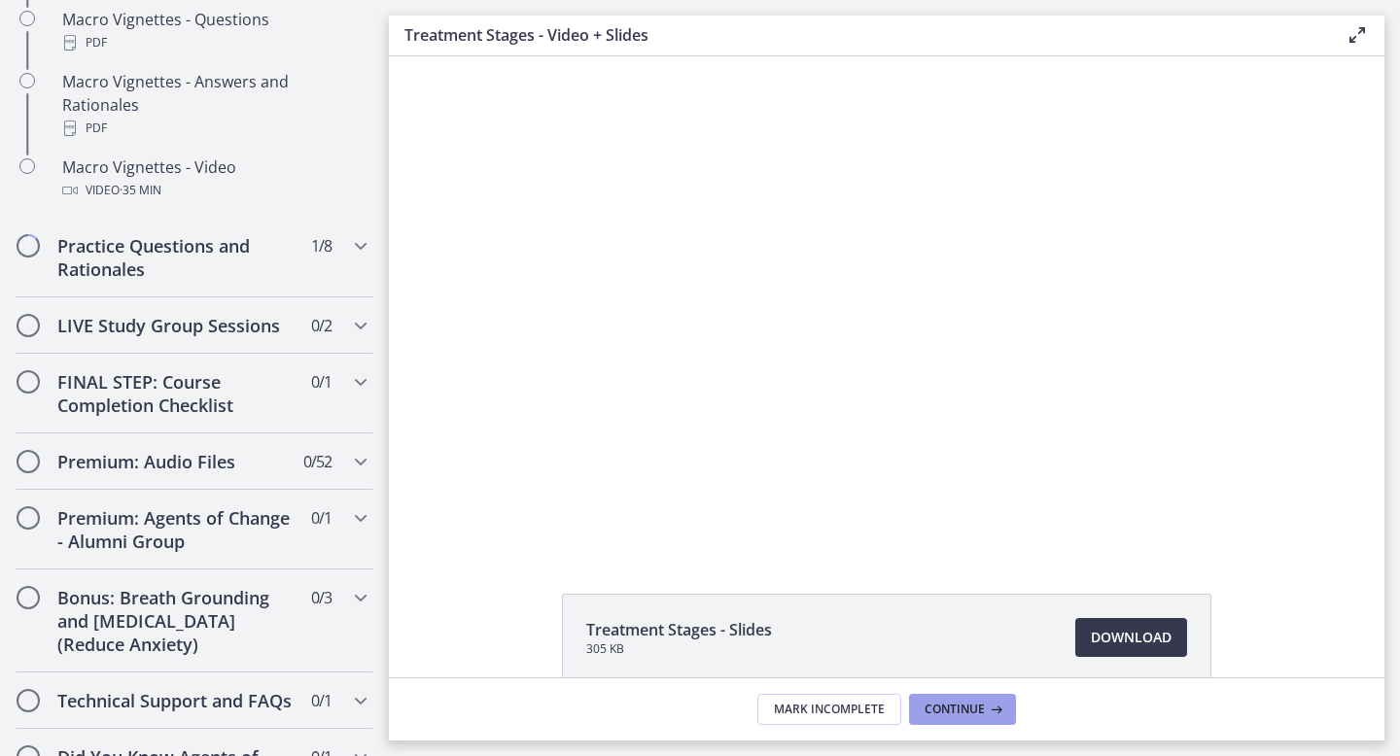
click at [972, 715] on span "Continue" at bounding box center [954, 710] width 60 height 16
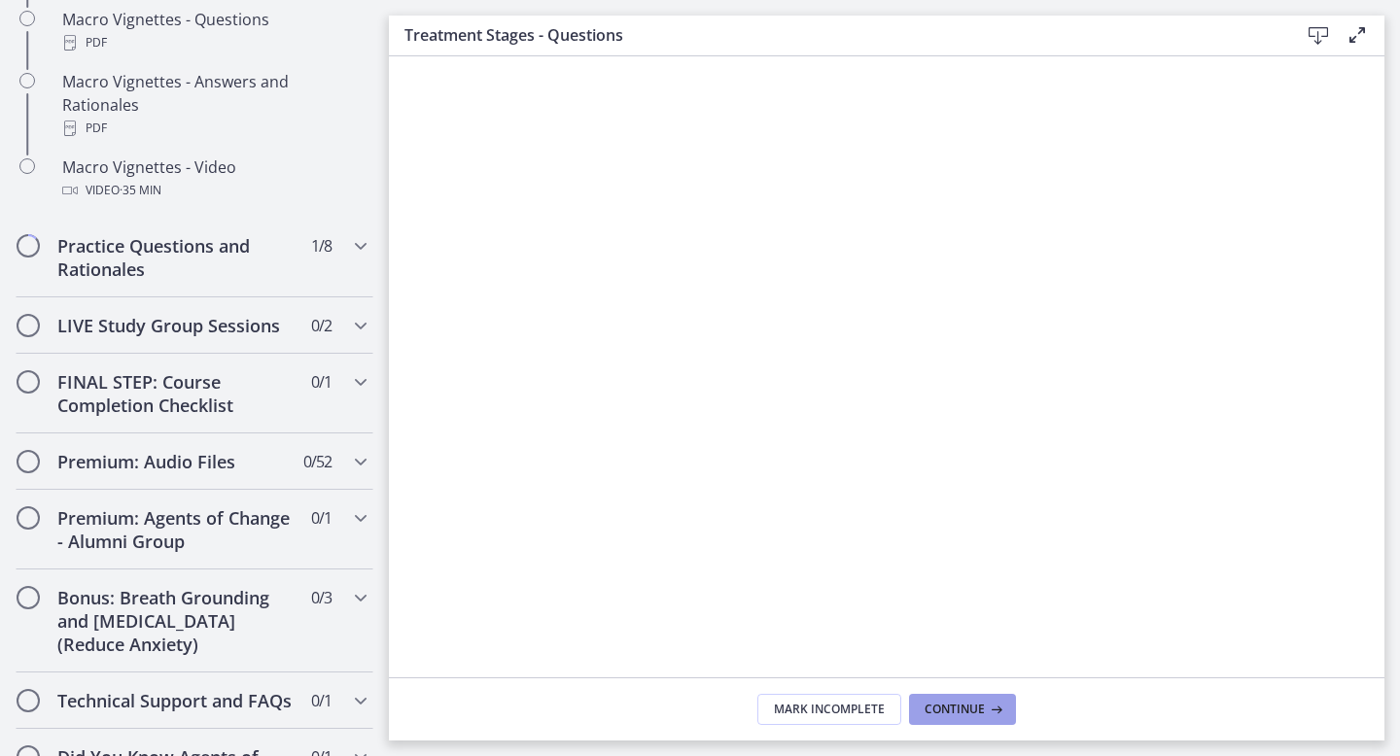
click at [983, 714] on span "Continue" at bounding box center [954, 710] width 60 height 16
click at [974, 710] on span "Continue" at bounding box center [954, 710] width 60 height 16
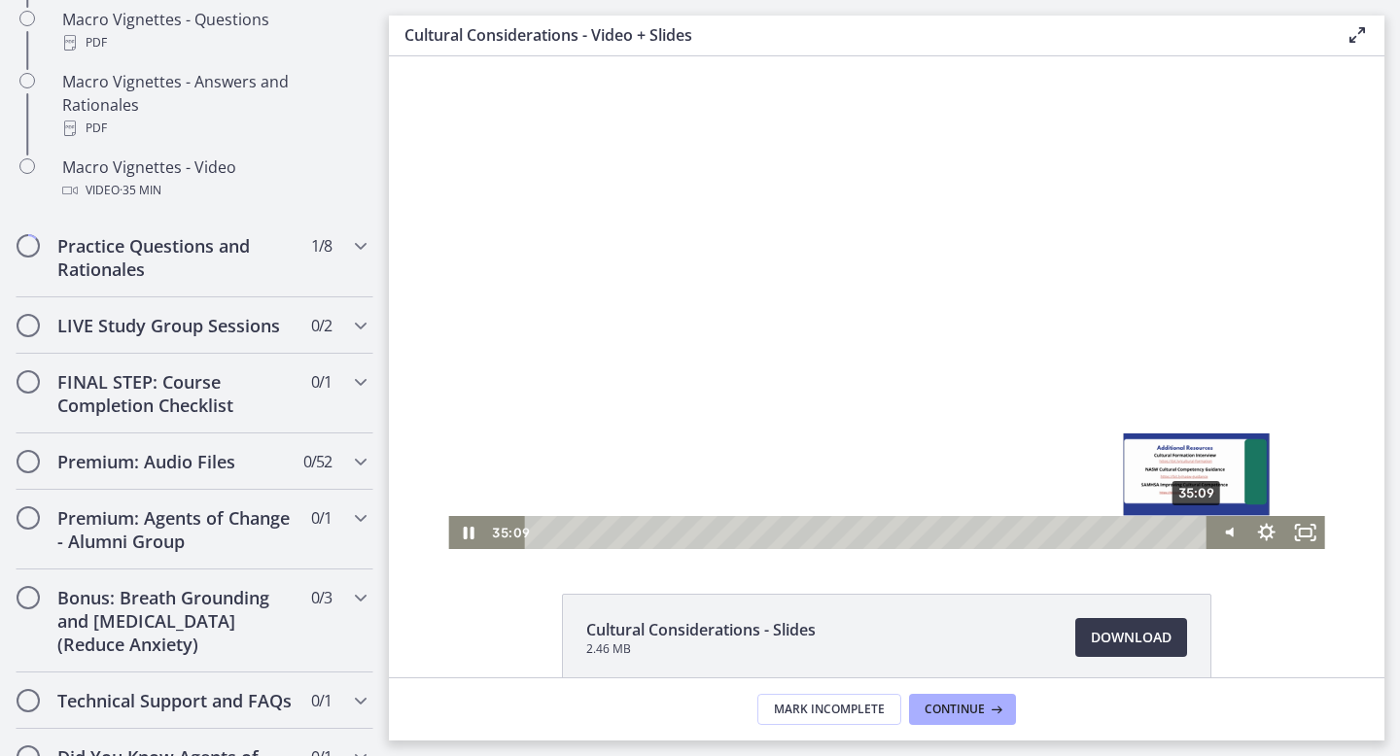
drag, startPoint x: 1194, startPoint y: 532, endPoint x: 1208, endPoint y: 535, distance: 14.9
click at [1208, 535] on div "35:09 35:09" at bounding box center [886, 532] width 876 height 33
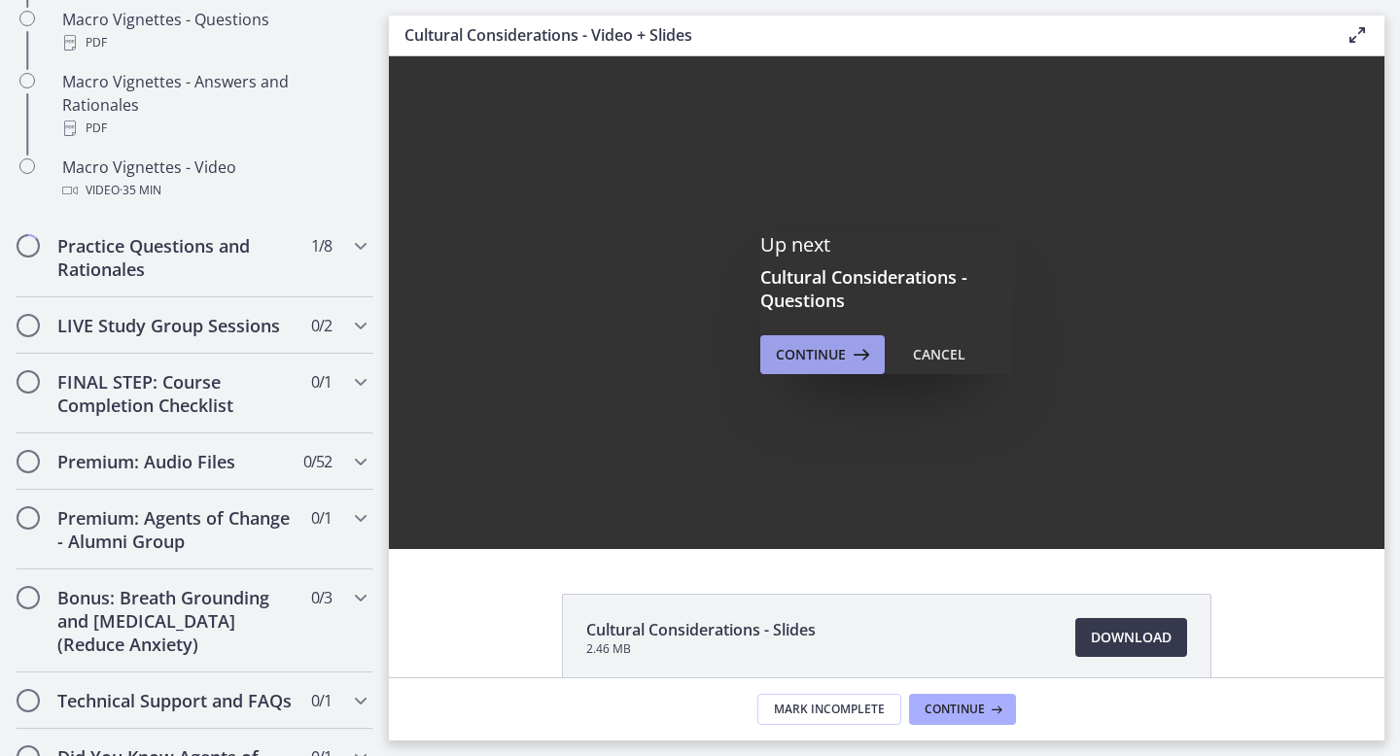
click at [813, 351] on span "Continue" at bounding box center [811, 354] width 70 height 23
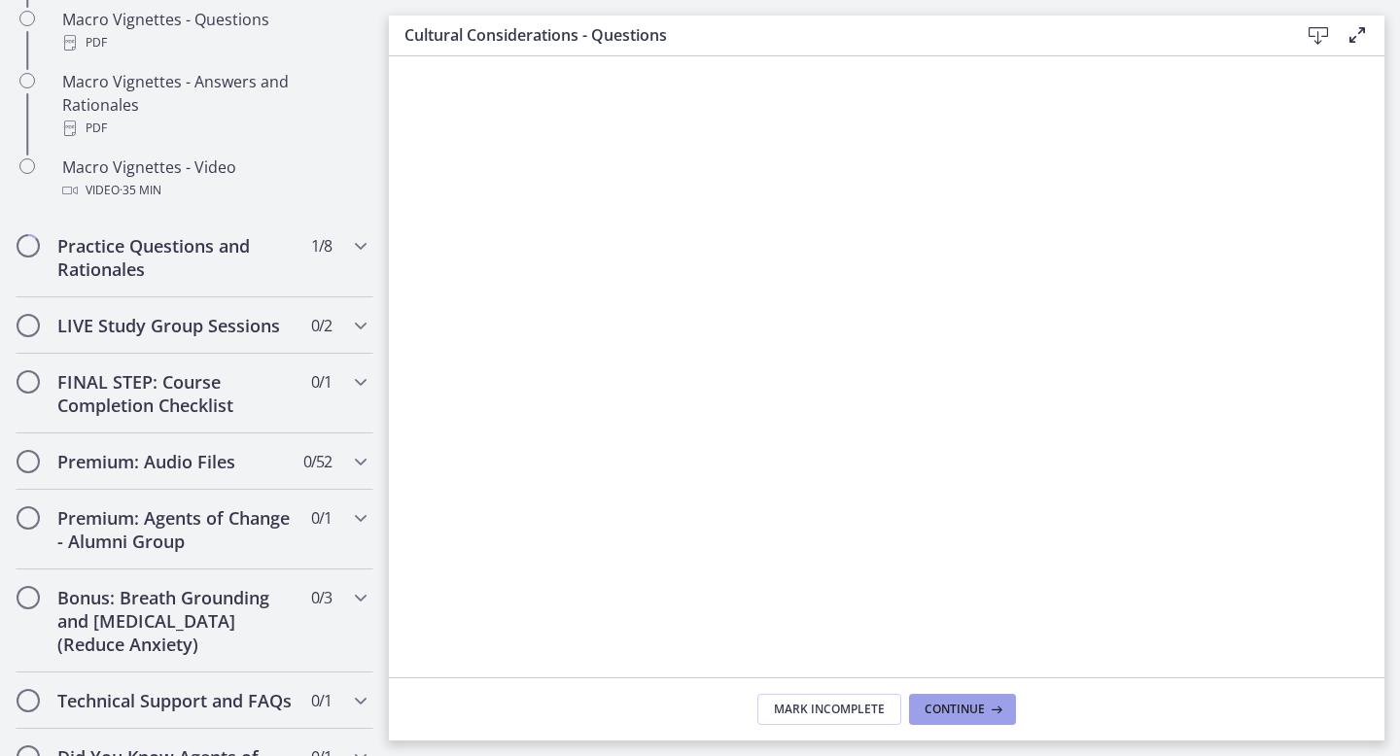
click at [963, 708] on span "Continue" at bounding box center [954, 710] width 60 height 16
click at [973, 708] on span "Continue" at bounding box center [954, 710] width 60 height 16
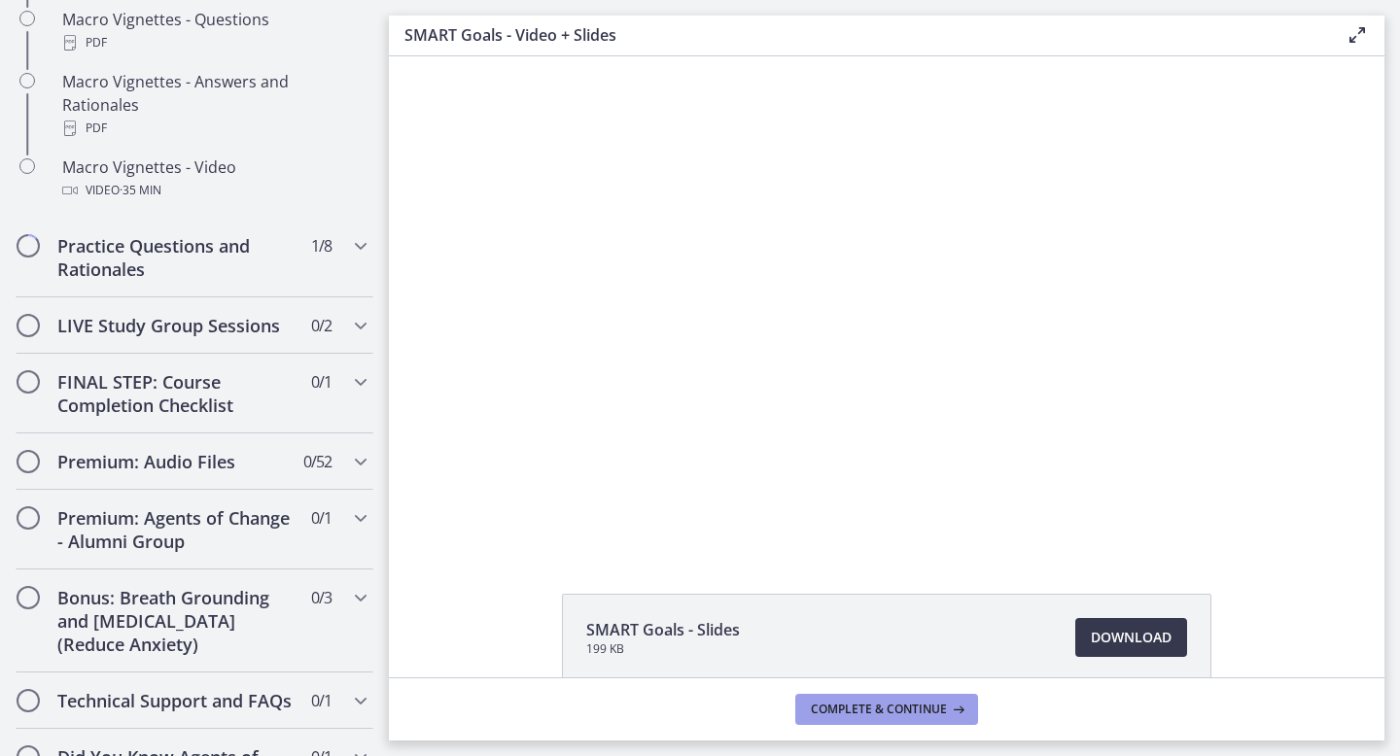
click at [900, 710] on span "Complete & continue" at bounding box center [879, 710] width 136 height 16
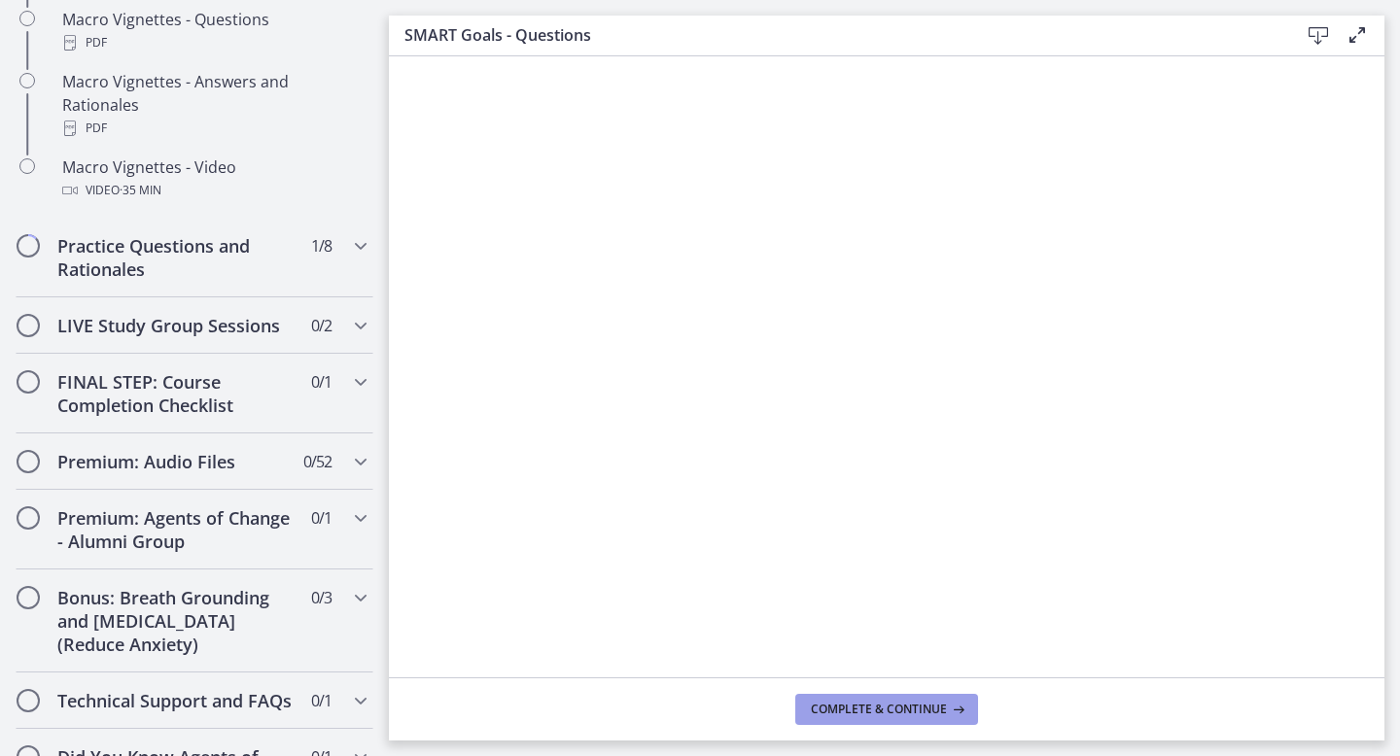
click at [904, 713] on span "Complete & continue" at bounding box center [879, 710] width 136 height 16
click at [888, 710] on span "Complete & continue" at bounding box center [879, 710] width 136 height 16
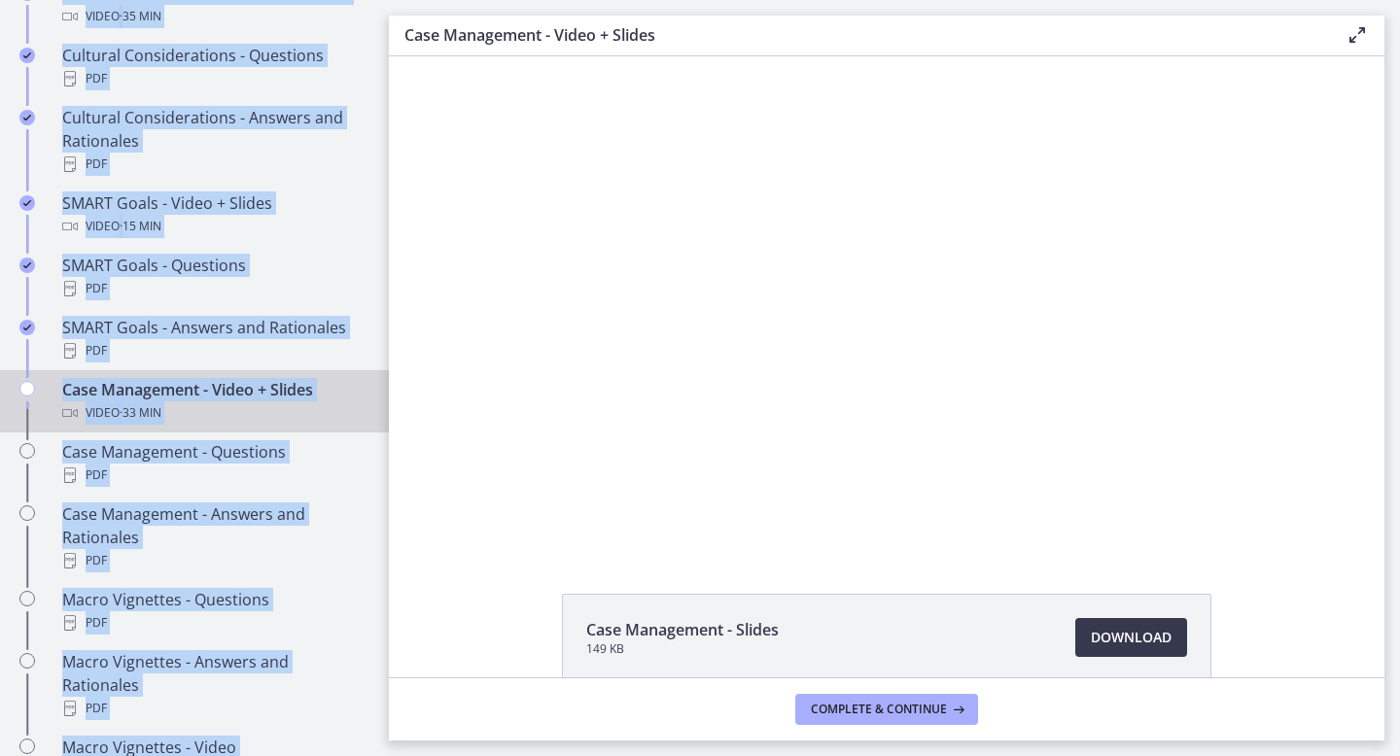
drag, startPoint x: 0, startPoint y: 246, endPoint x: 7, endPoint y: -5, distance: 250.8
click at [7, 0] on html "Skip to main content Go to Dashboard Go to Dashboard Go to Dashboard Agents of …" at bounding box center [700, 378] width 1400 height 756
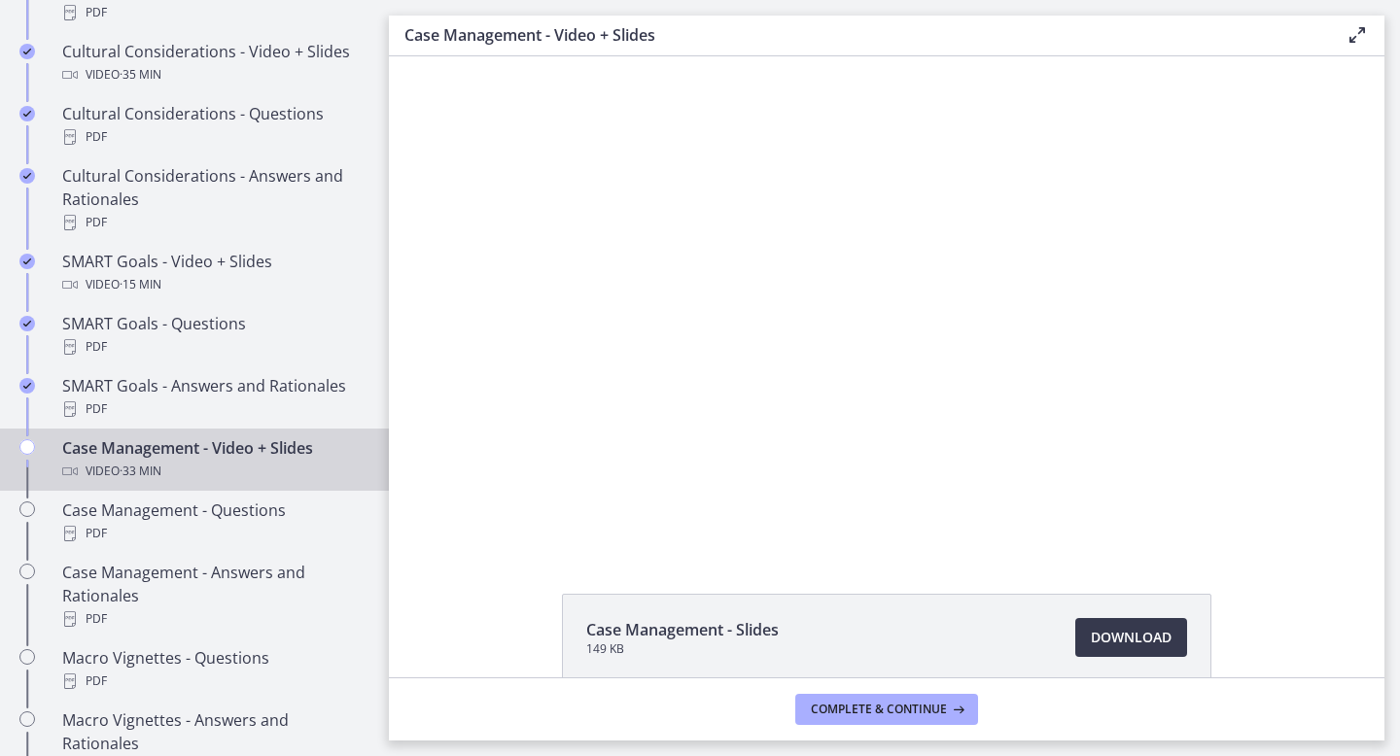
click at [444, 620] on div "Case Management - Slides 149 KB Download Opens in a new window" at bounding box center [886, 684] width 995 height 181
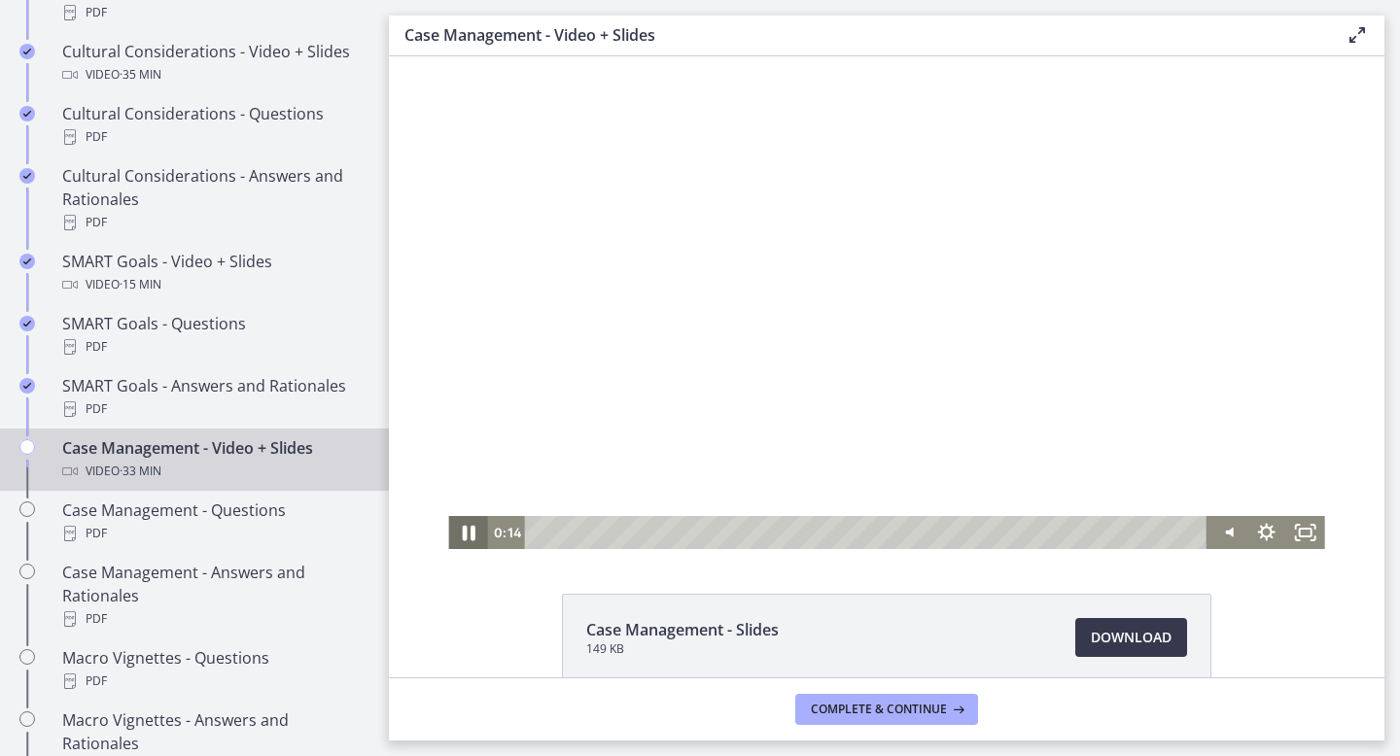
click at [466, 534] on icon "Pause" at bounding box center [468, 534] width 13 height 16
